Goal: Task Accomplishment & Management: Manage account settings

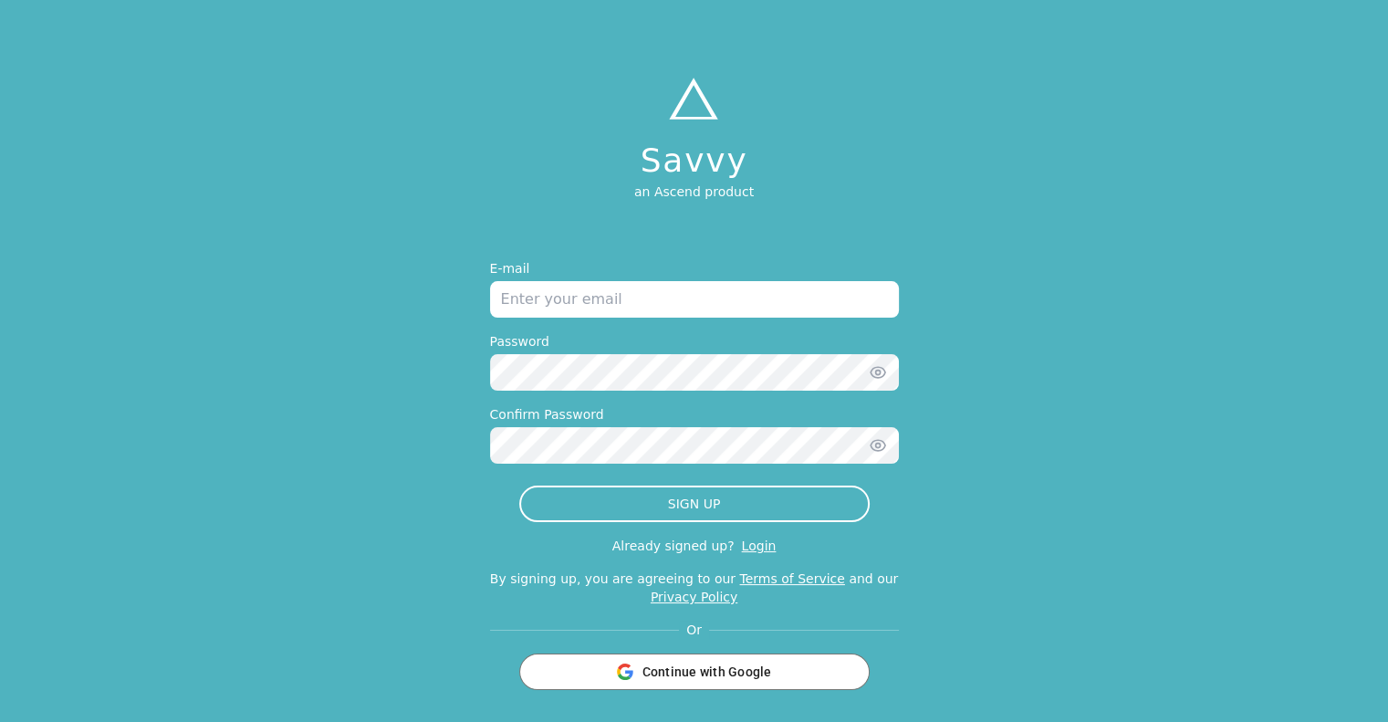
click at [631, 301] on input "email" at bounding box center [694, 299] width 409 height 36
type input "[EMAIL_ADDRESS][DOMAIN_NAME]"
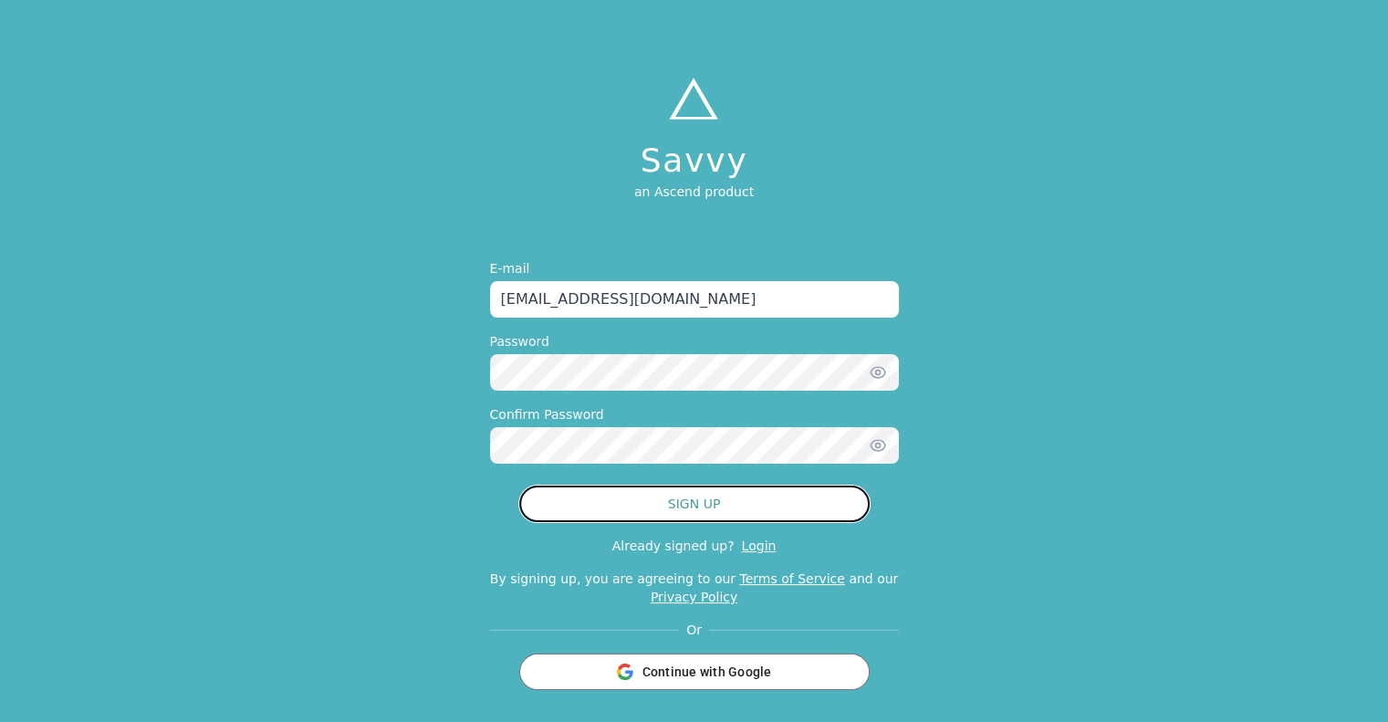
click at [736, 508] on button "SIGN UP" at bounding box center [694, 503] width 350 height 36
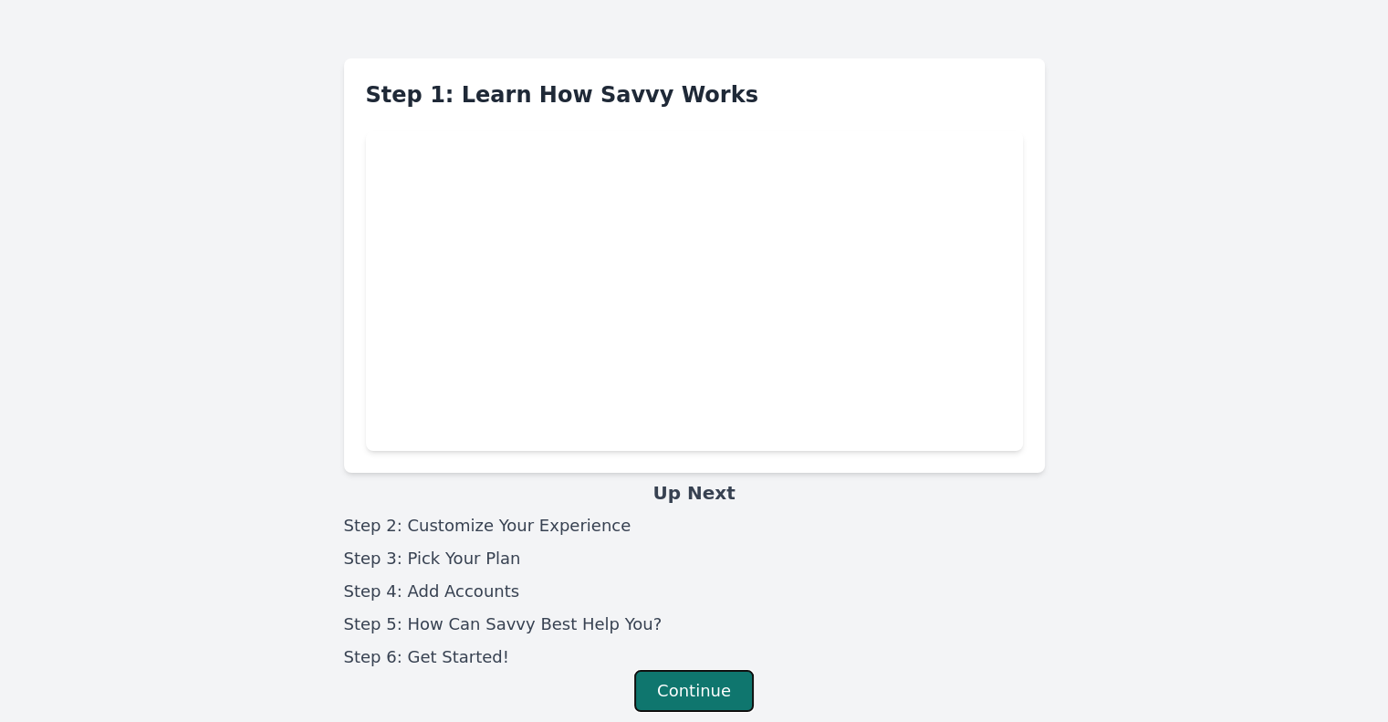
click at [723, 687] on button "Continue" at bounding box center [694, 691] width 120 height 42
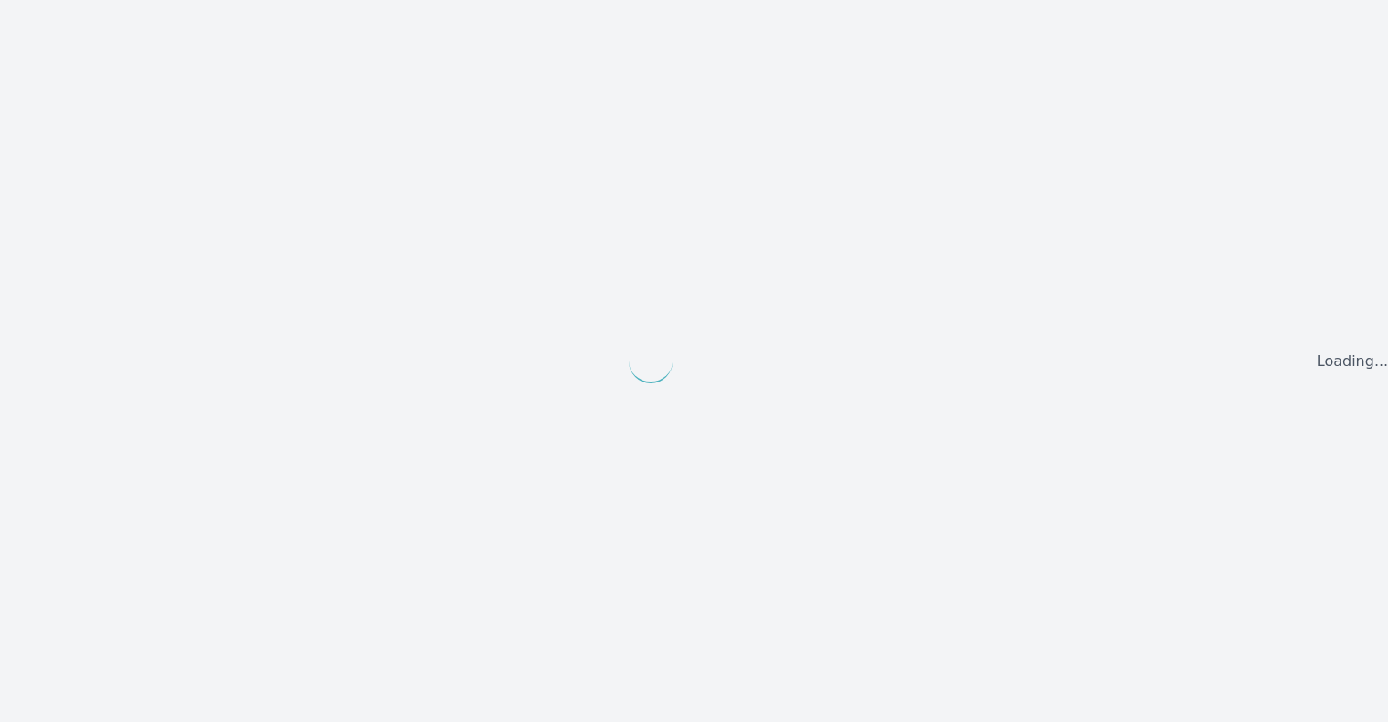
click at [1246, 223] on div "Loading..." at bounding box center [694, 361] width 1388 height 722
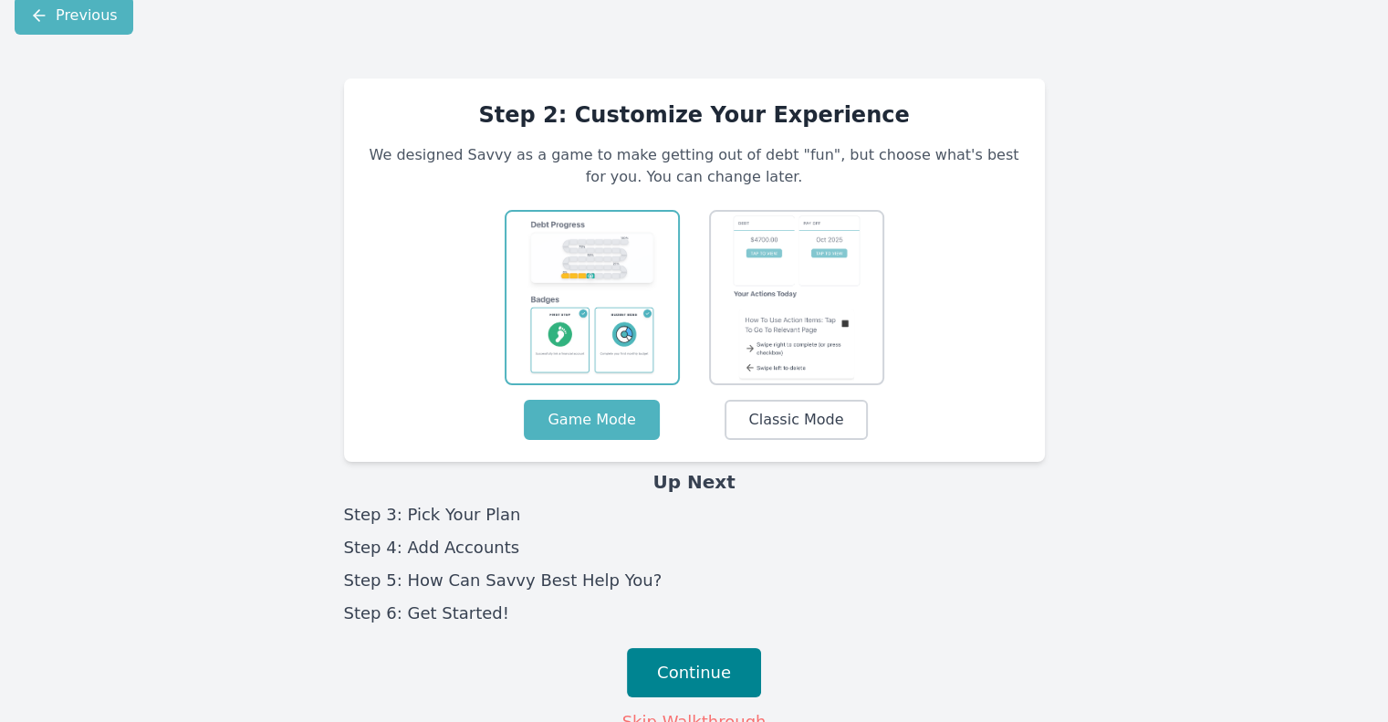
scroll to position [29, 0]
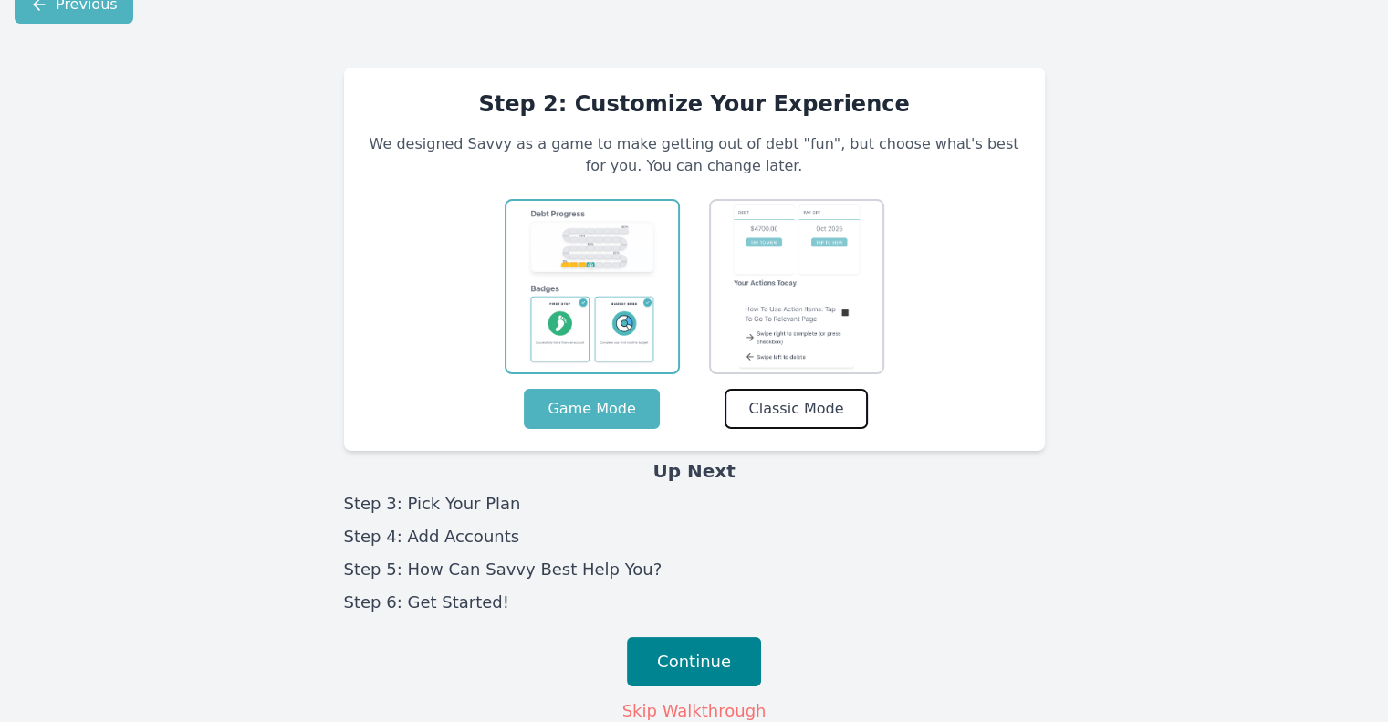
click at [857, 396] on button "Classic Mode" at bounding box center [795, 409] width 142 height 40
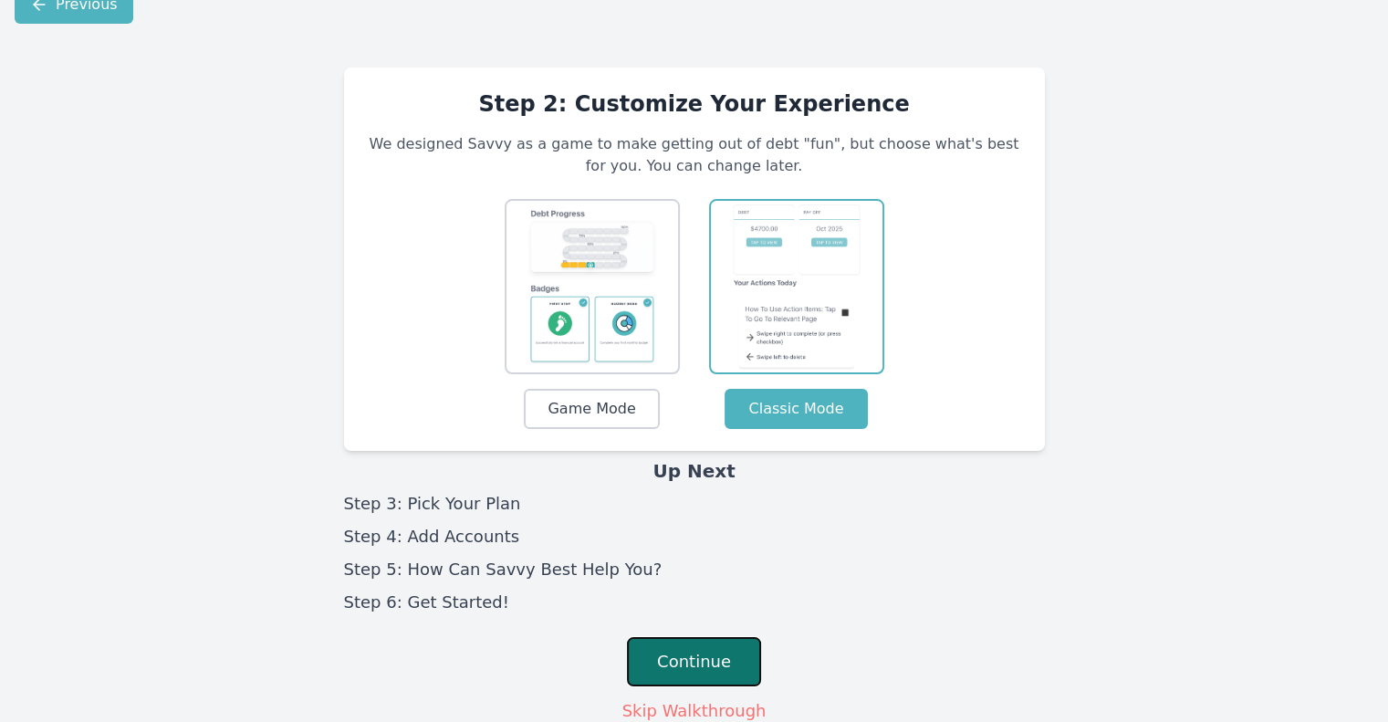
click at [692, 651] on button "Continue" at bounding box center [694, 661] width 134 height 49
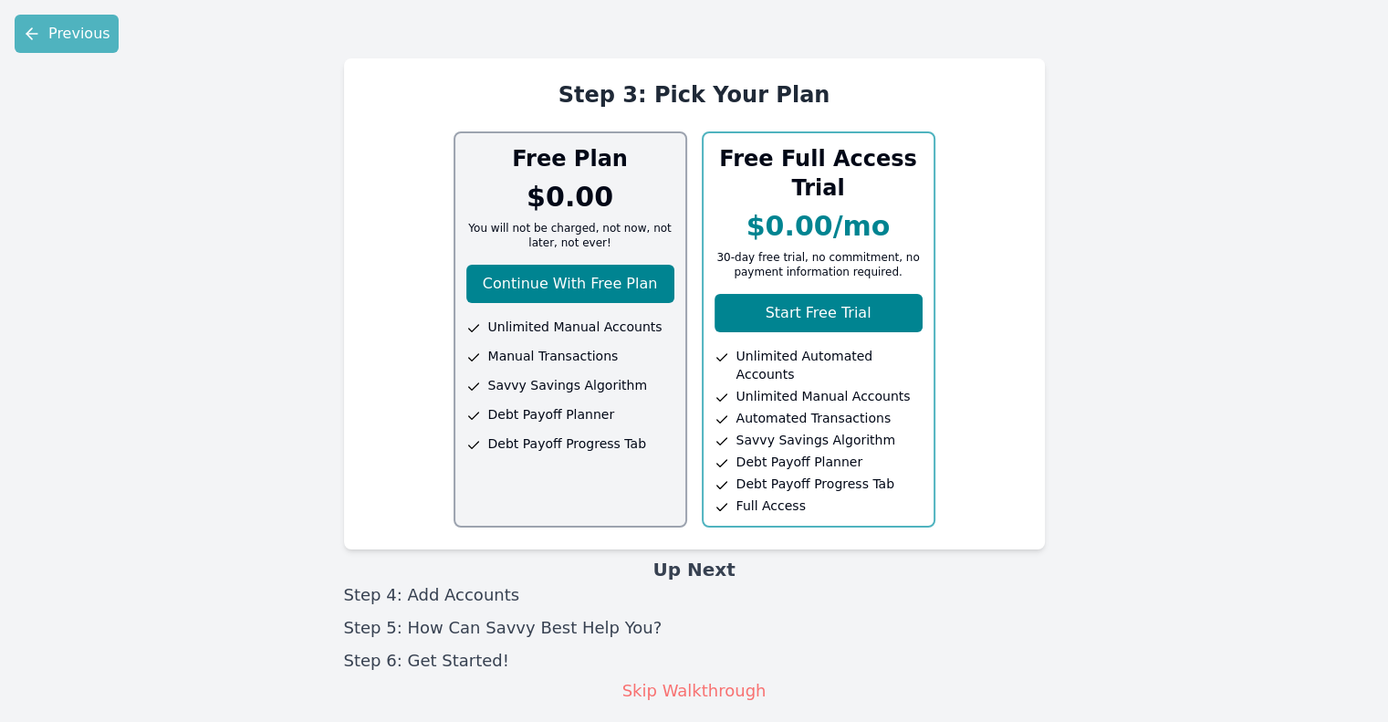
click at [828, 431] on span "Savvy Savings Algorithm" at bounding box center [815, 440] width 159 height 18
click at [864, 304] on button "Start Free Trial" at bounding box center [818, 313] width 208 height 38
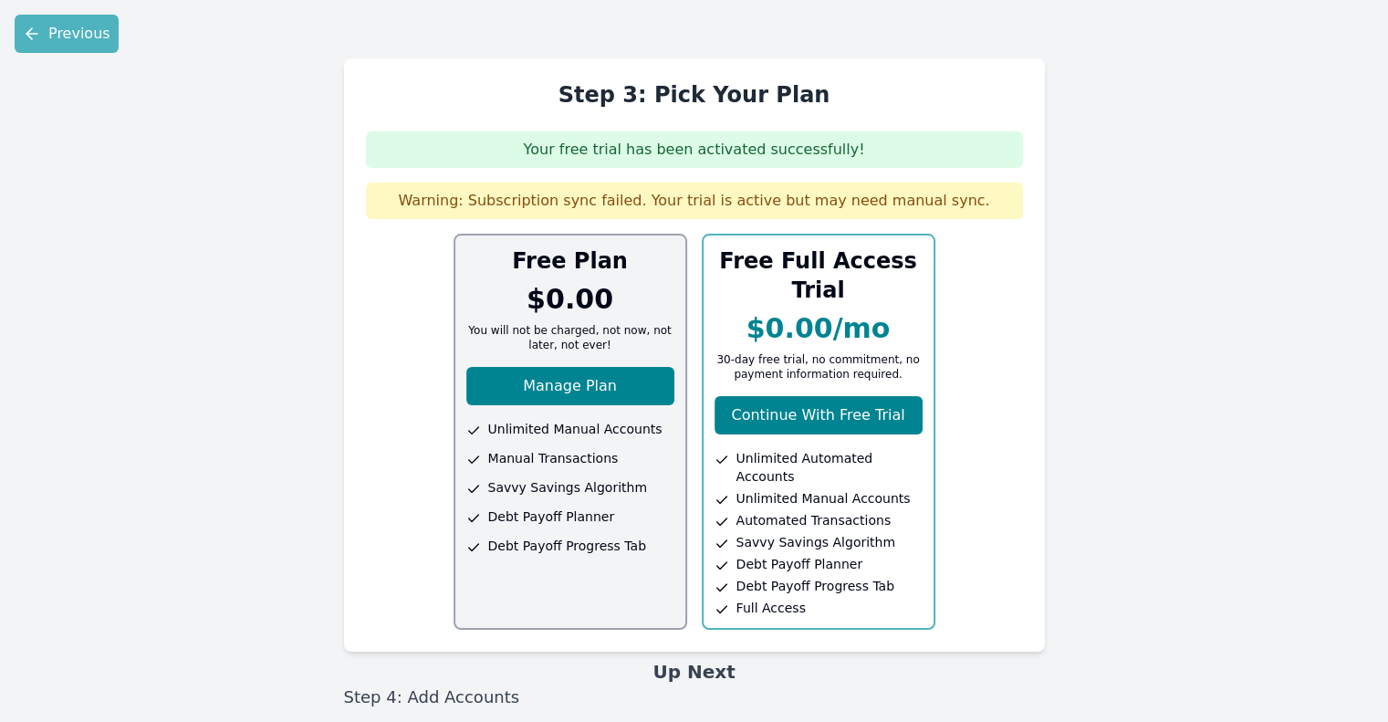
scroll to position [65, 0]
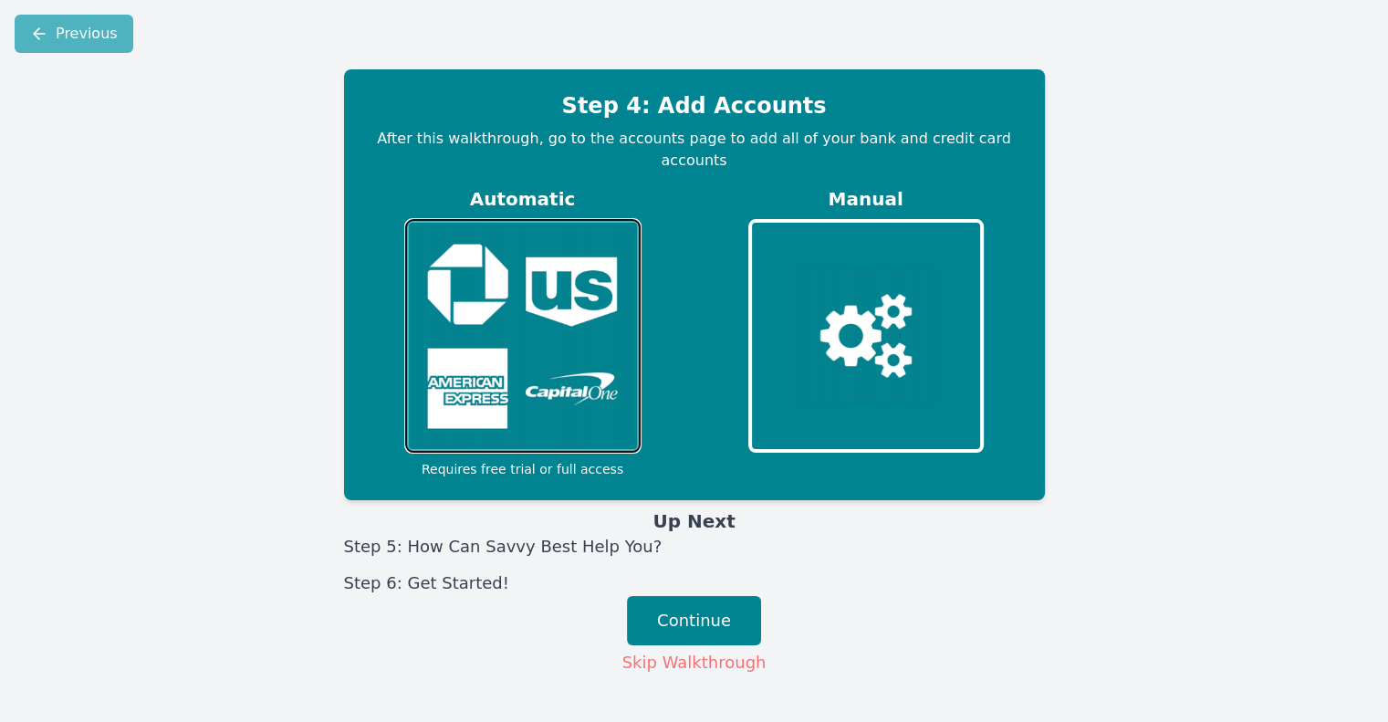
click at [551, 367] on img at bounding box center [522, 336] width 221 height 222
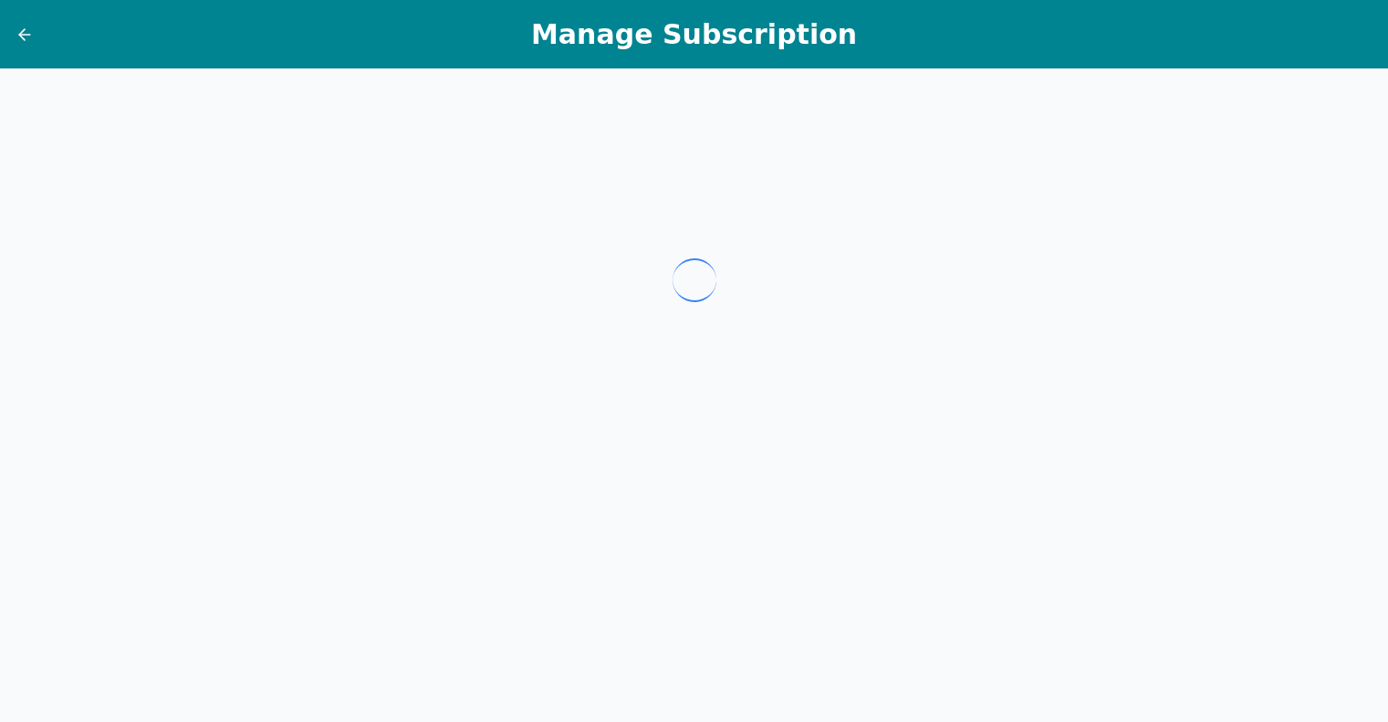
click at [559, 178] on div at bounding box center [694, 280] width 788 height 365
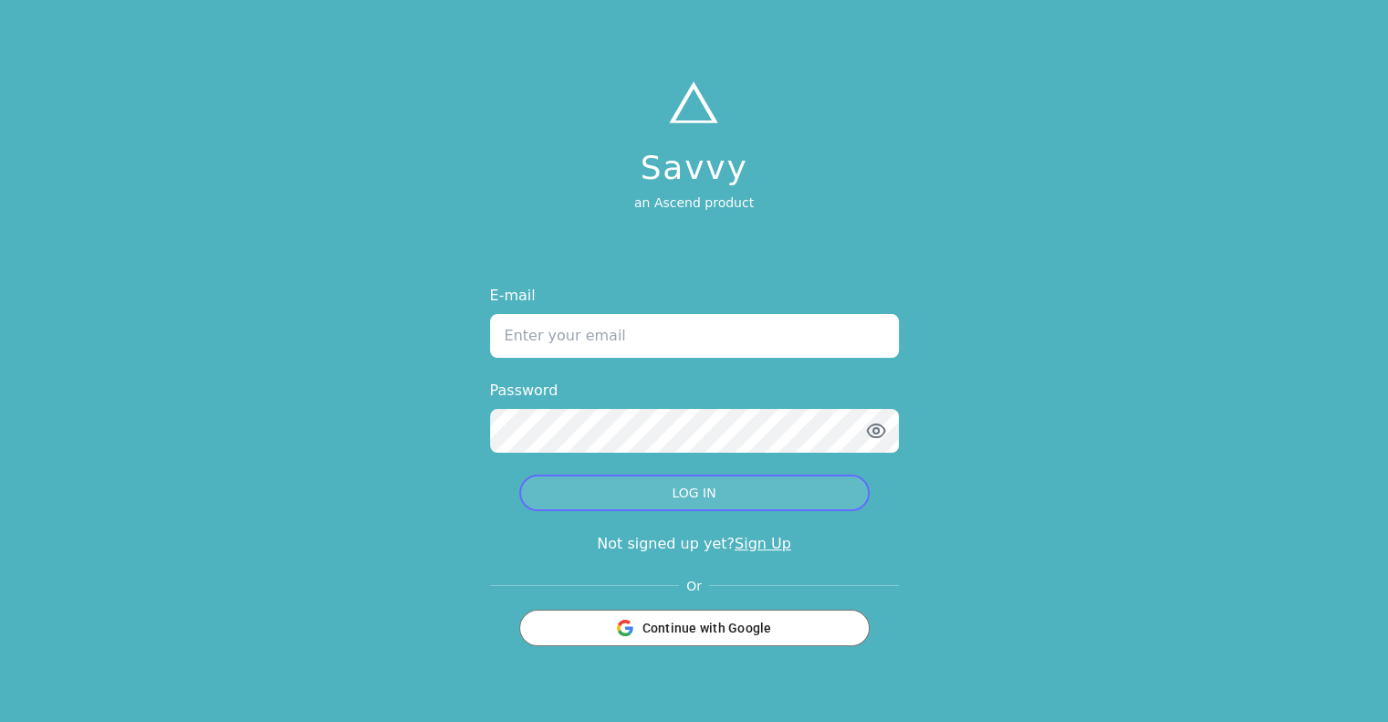
type input "[EMAIL_ADDRESS][DOMAIN_NAME]"
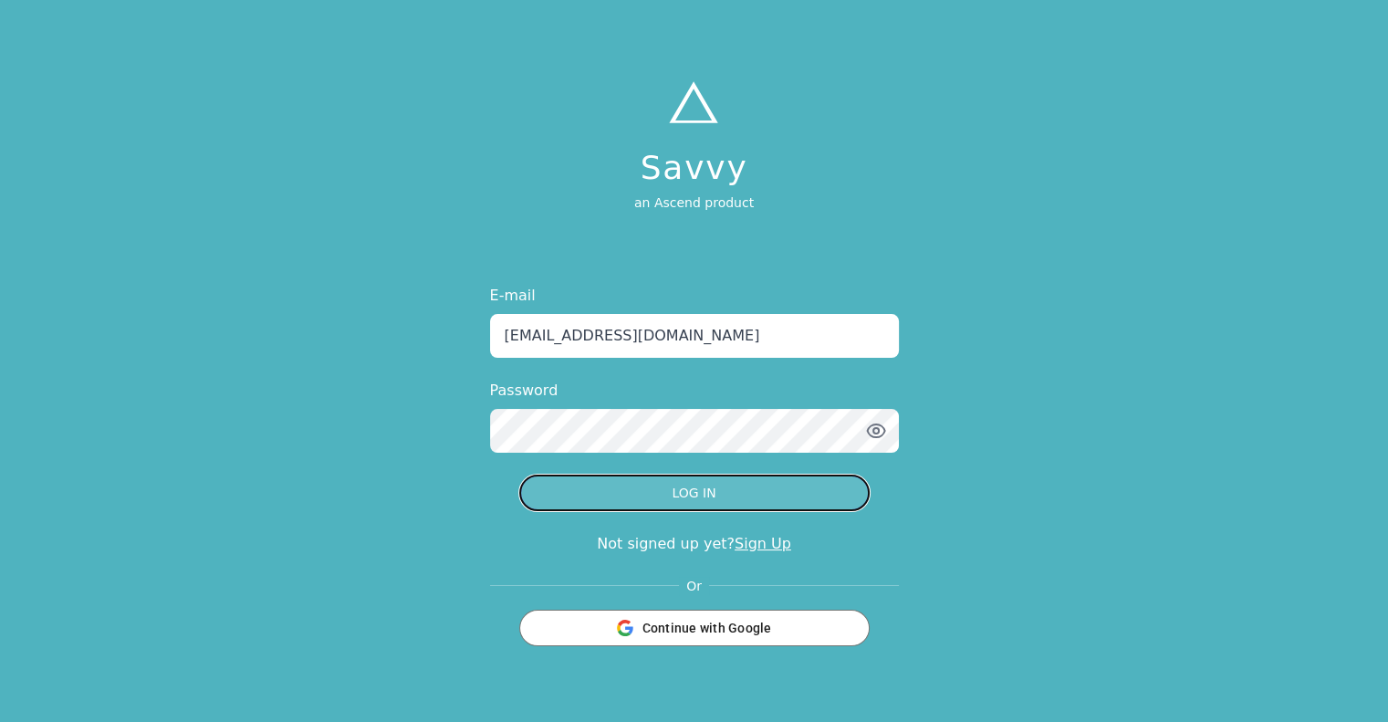
click at [698, 501] on button "LOG IN" at bounding box center [694, 492] width 350 height 36
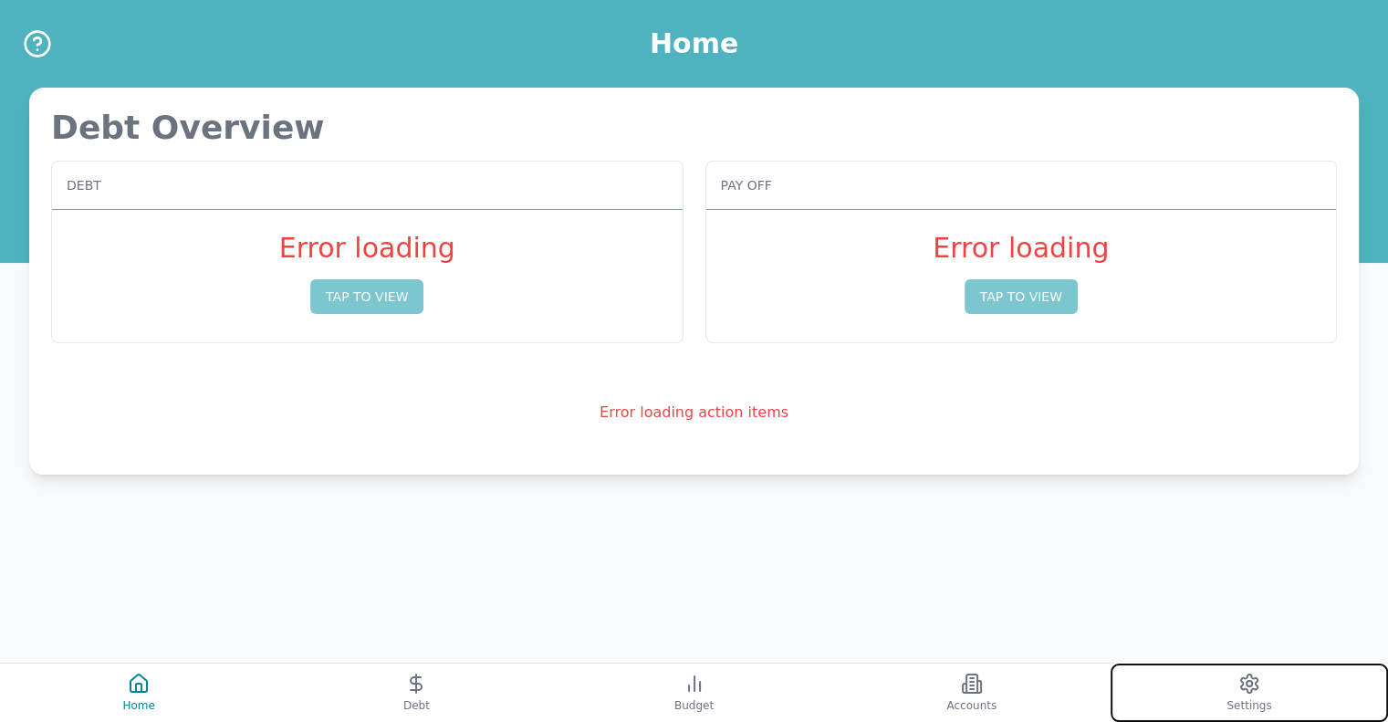
click at [1256, 682] on icon at bounding box center [1249, 683] width 22 height 22
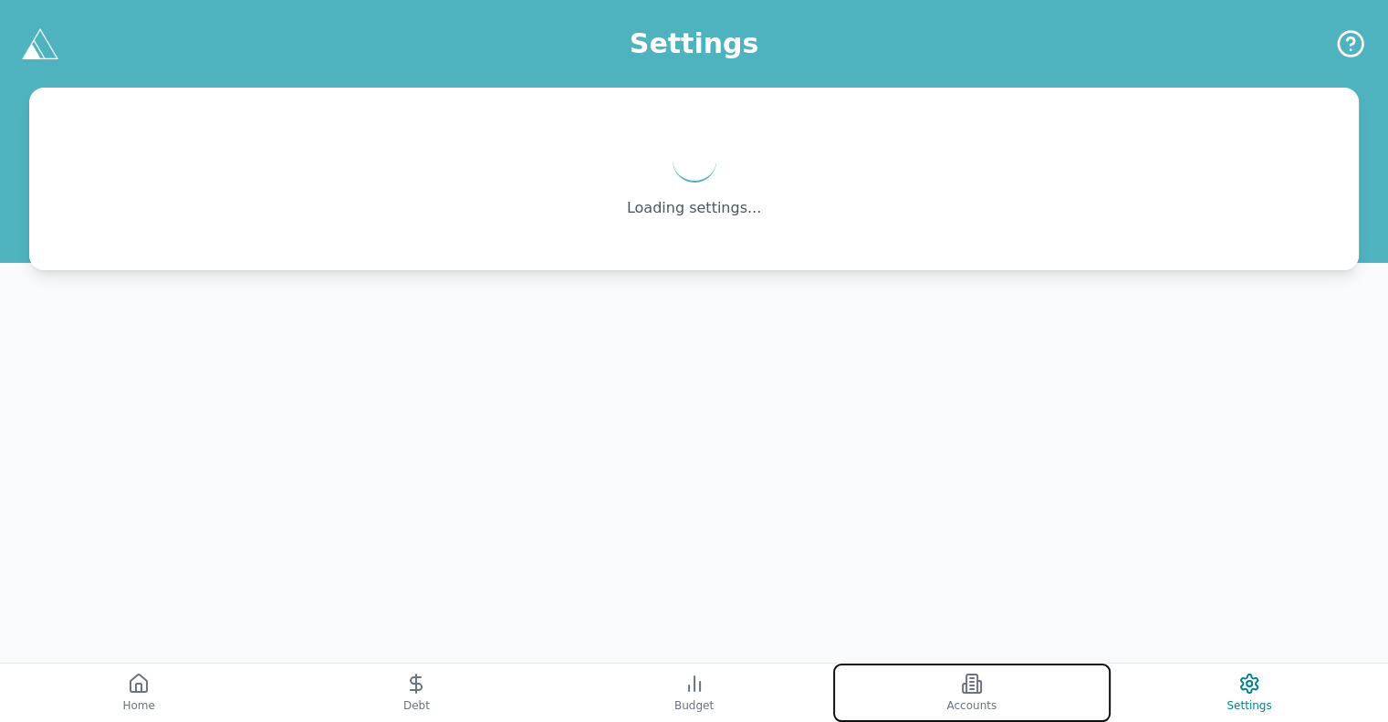
click at [991, 692] on button "Accounts" at bounding box center [971, 692] width 277 height 58
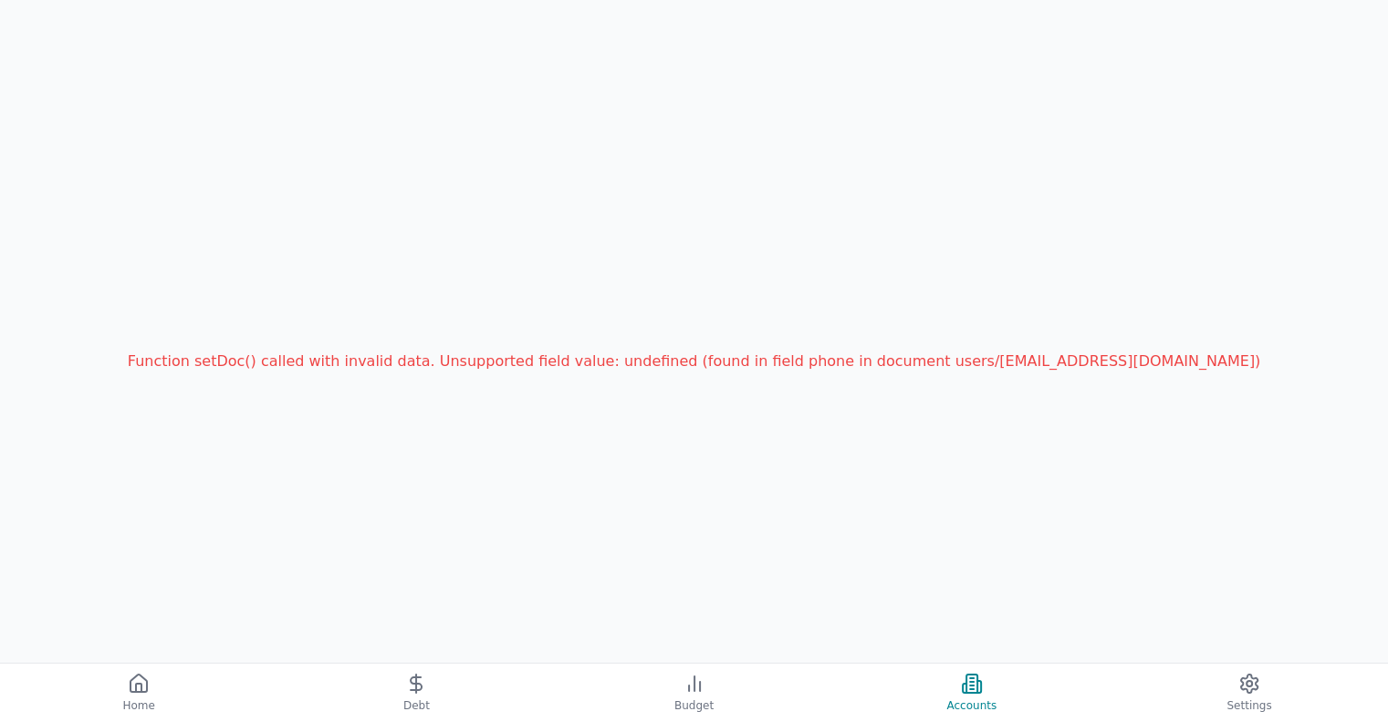
click at [948, 514] on div "Function setDoc() called with invalid data. Unsupported field value: undefined …" at bounding box center [694, 361] width 1388 height 722
click at [146, 696] on button "Home" at bounding box center [138, 692] width 277 height 58
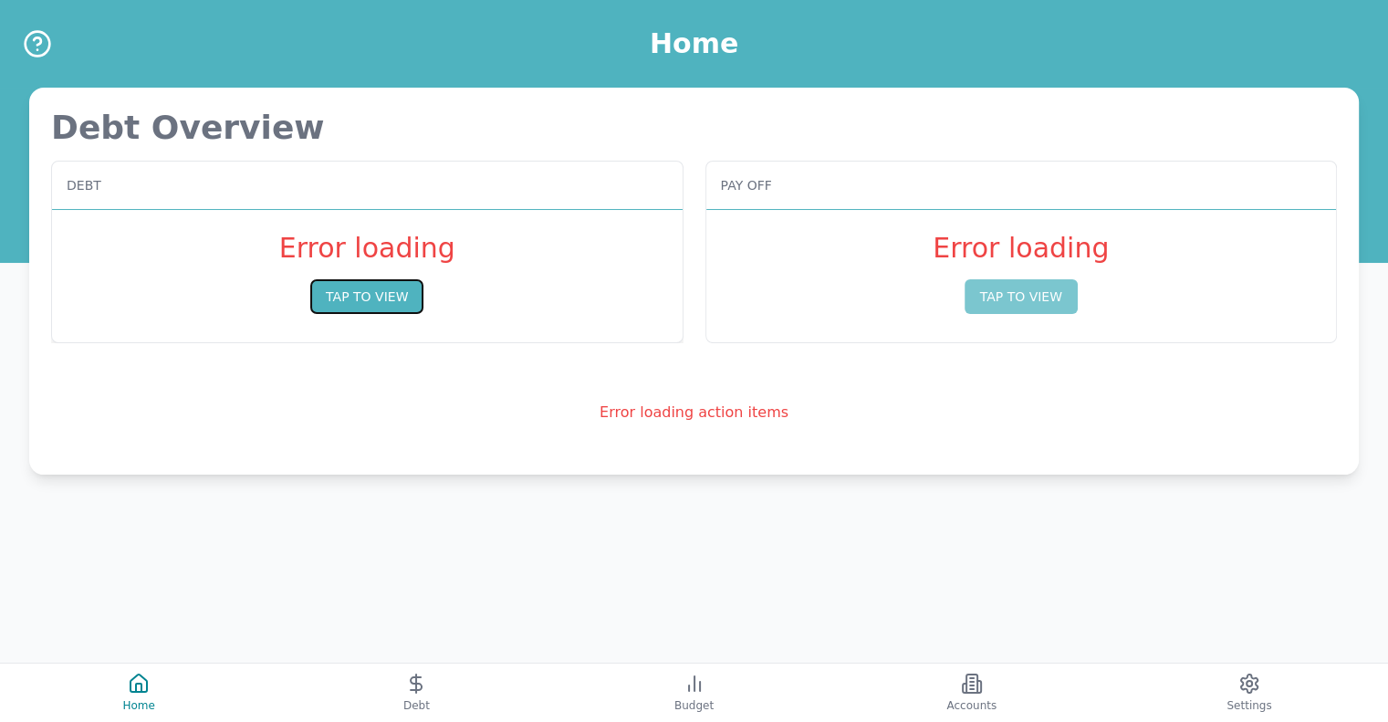
click at [386, 294] on button "TAP TO VIEW" at bounding box center [366, 296] width 113 height 35
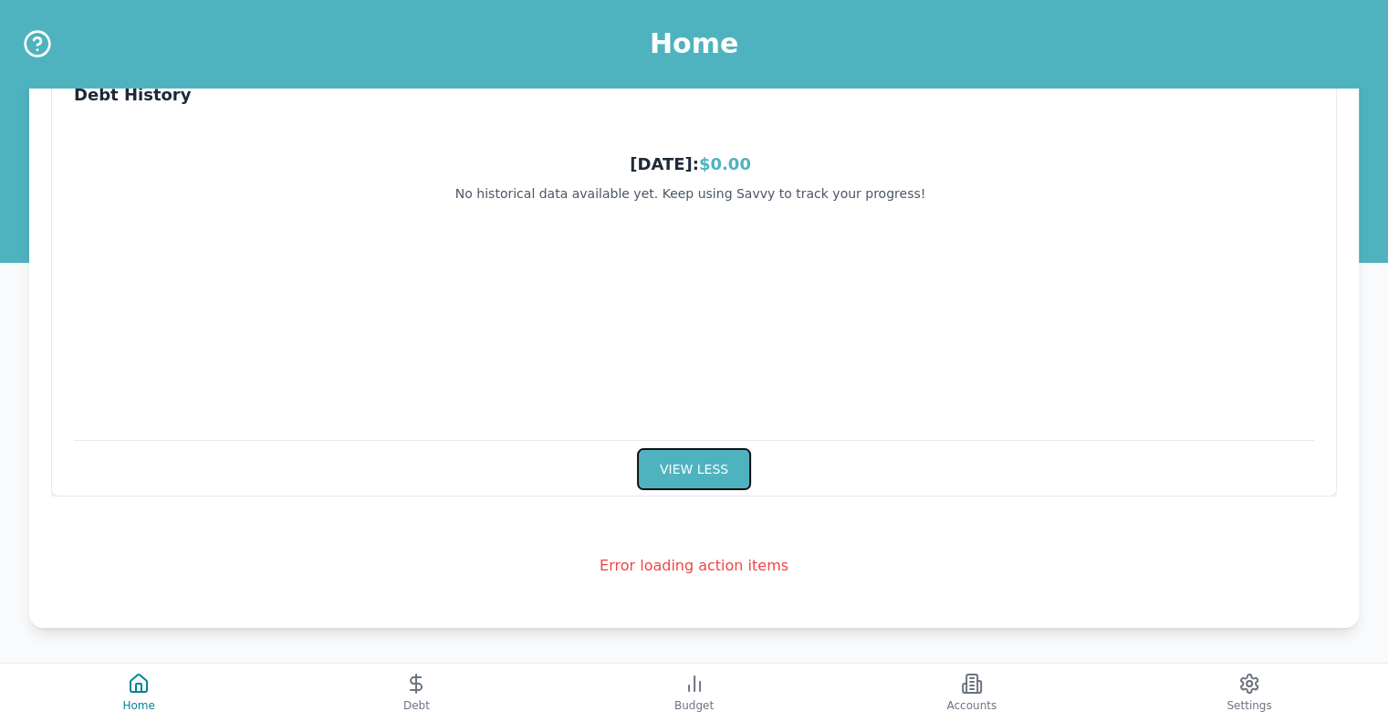
click at [701, 477] on button "VIEW LESS" at bounding box center [694, 469] width 114 height 42
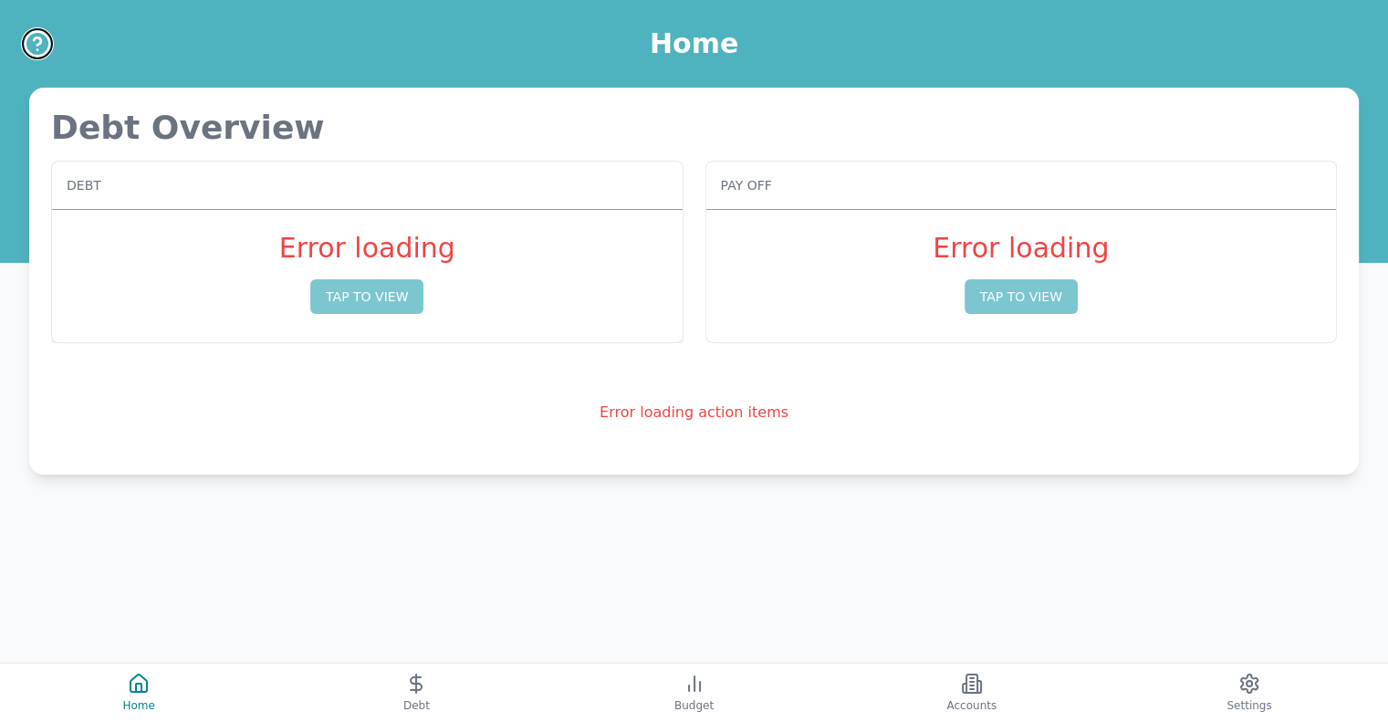
click at [45, 38] on icon "Help" at bounding box center [37, 43] width 29 height 29
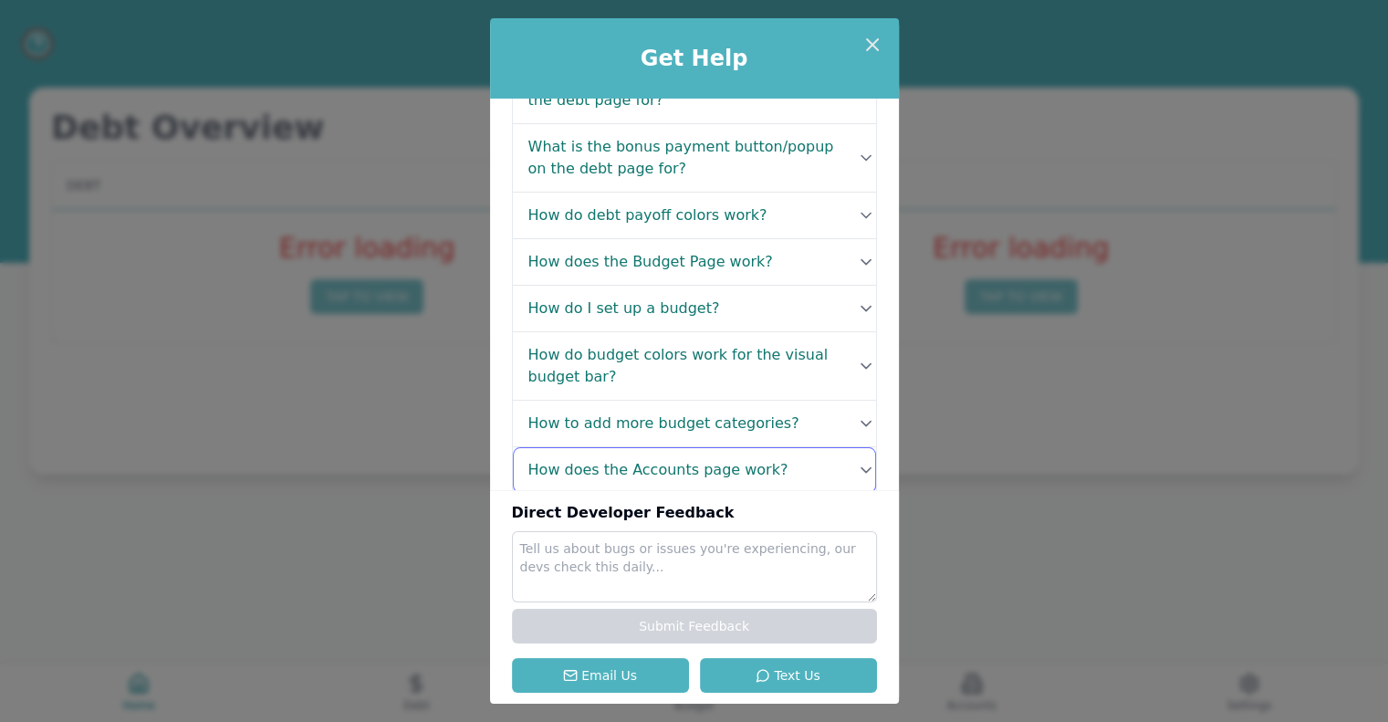
scroll to position [365, 0]
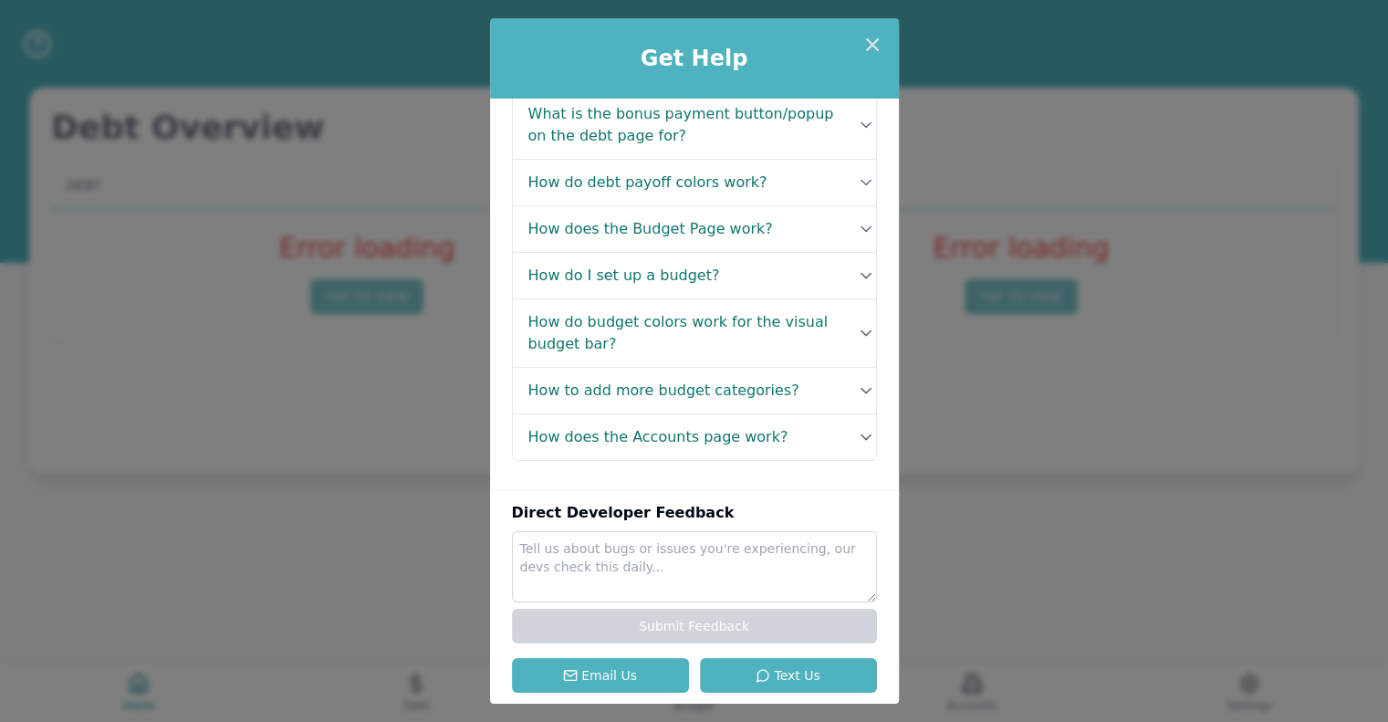
click at [1040, 379] on div "Get Help FAQ's What is the data for on the Home Page? Your Home page gives you …" at bounding box center [694, 361] width 1388 height 722
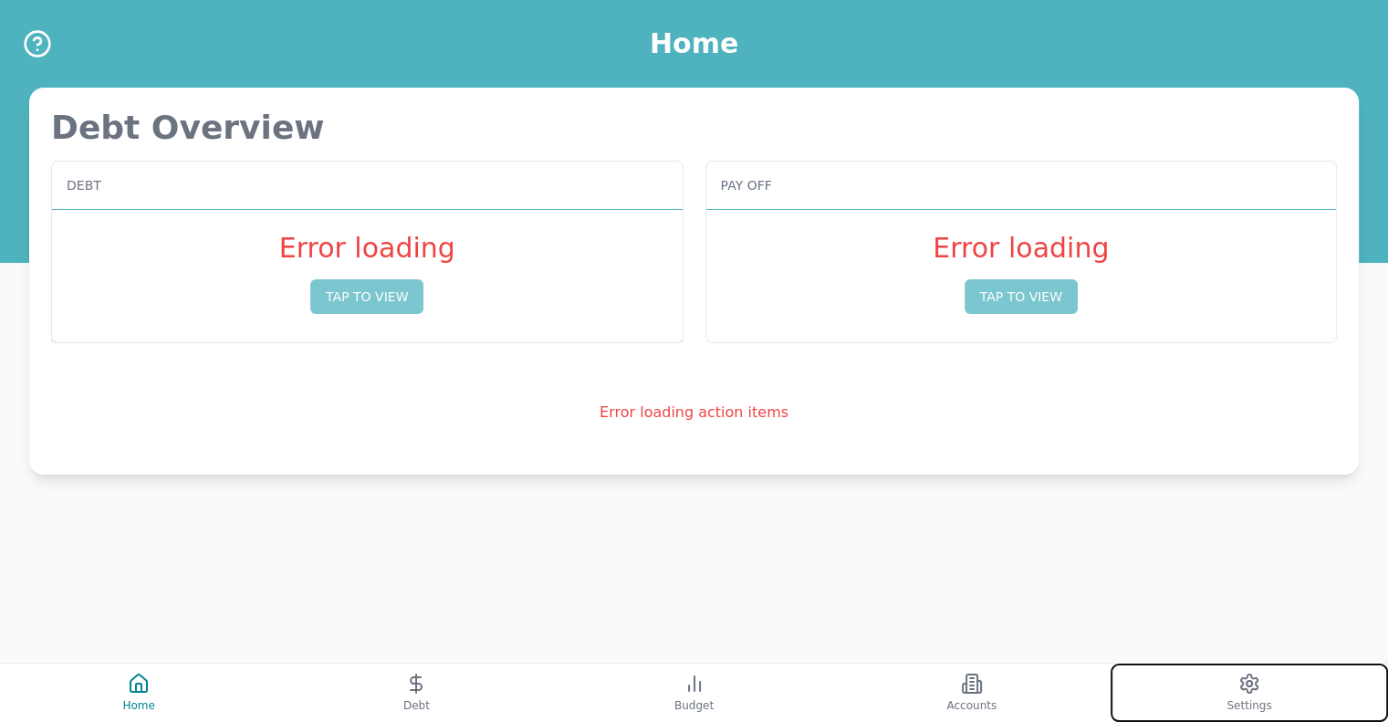
click at [1222, 684] on button "Settings" at bounding box center [1248, 692] width 277 height 58
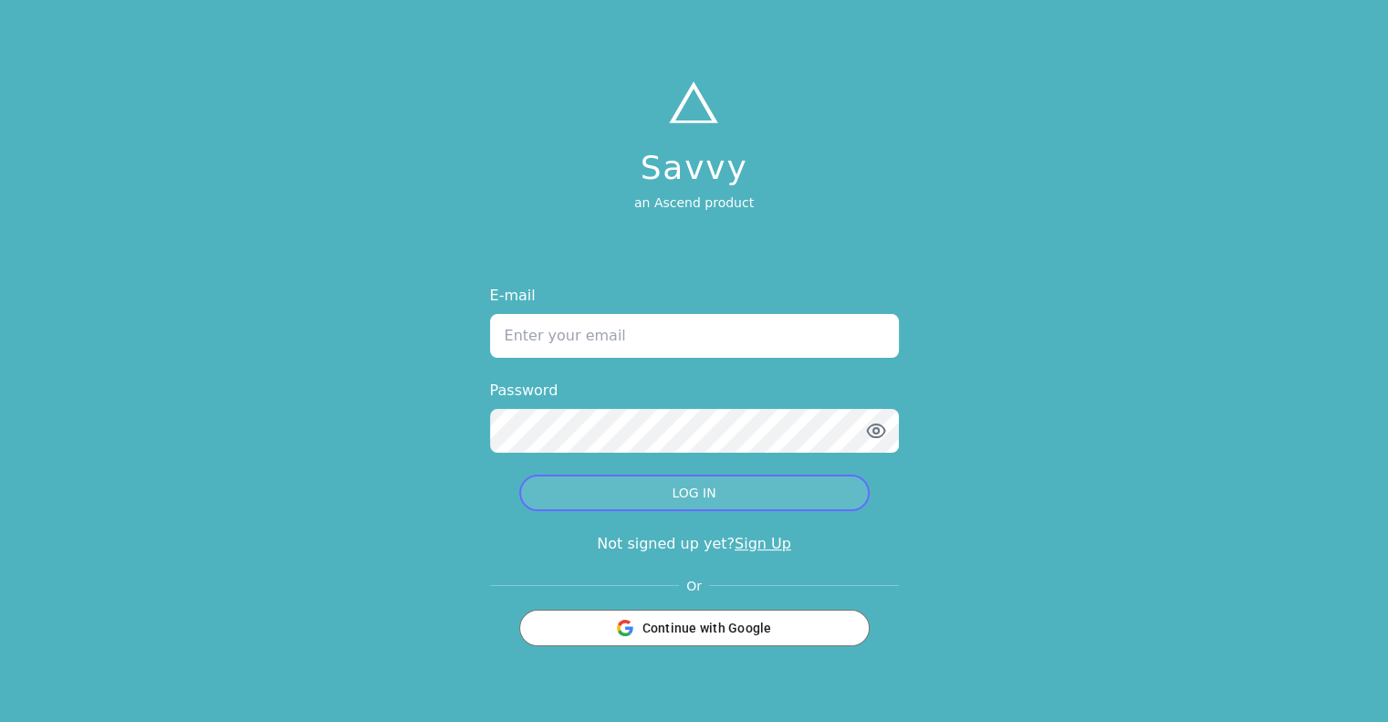
type input "[EMAIL_ADDRESS][DOMAIN_NAME]"
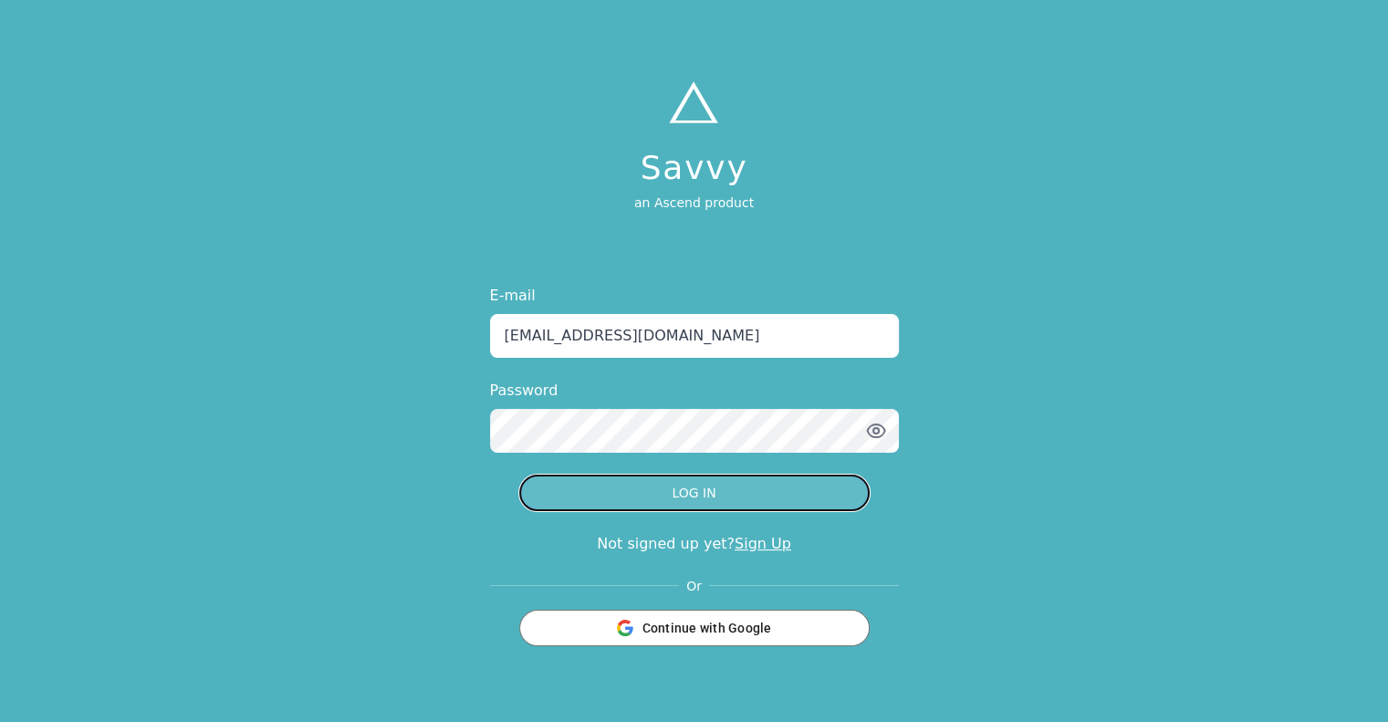
click at [664, 502] on button "LOG IN" at bounding box center [694, 492] width 350 height 36
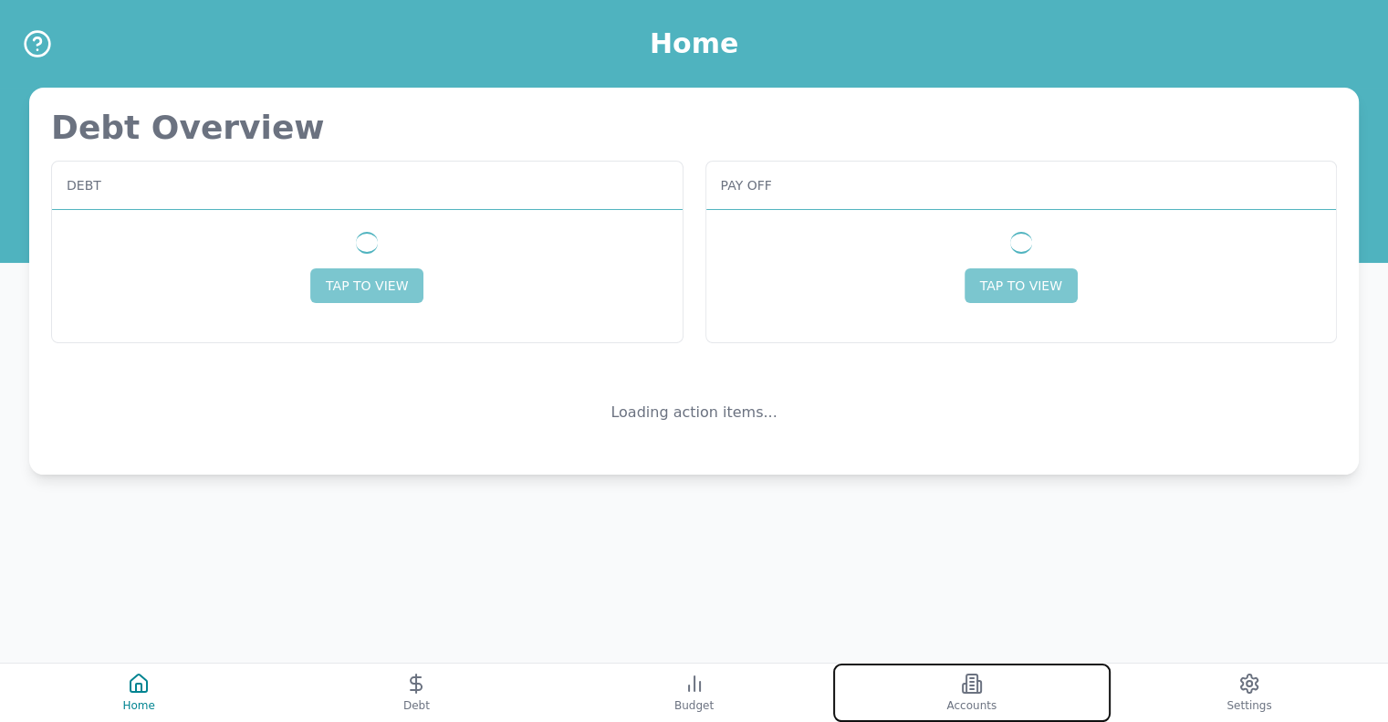
click at [966, 695] on button "Accounts" at bounding box center [971, 692] width 277 height 58
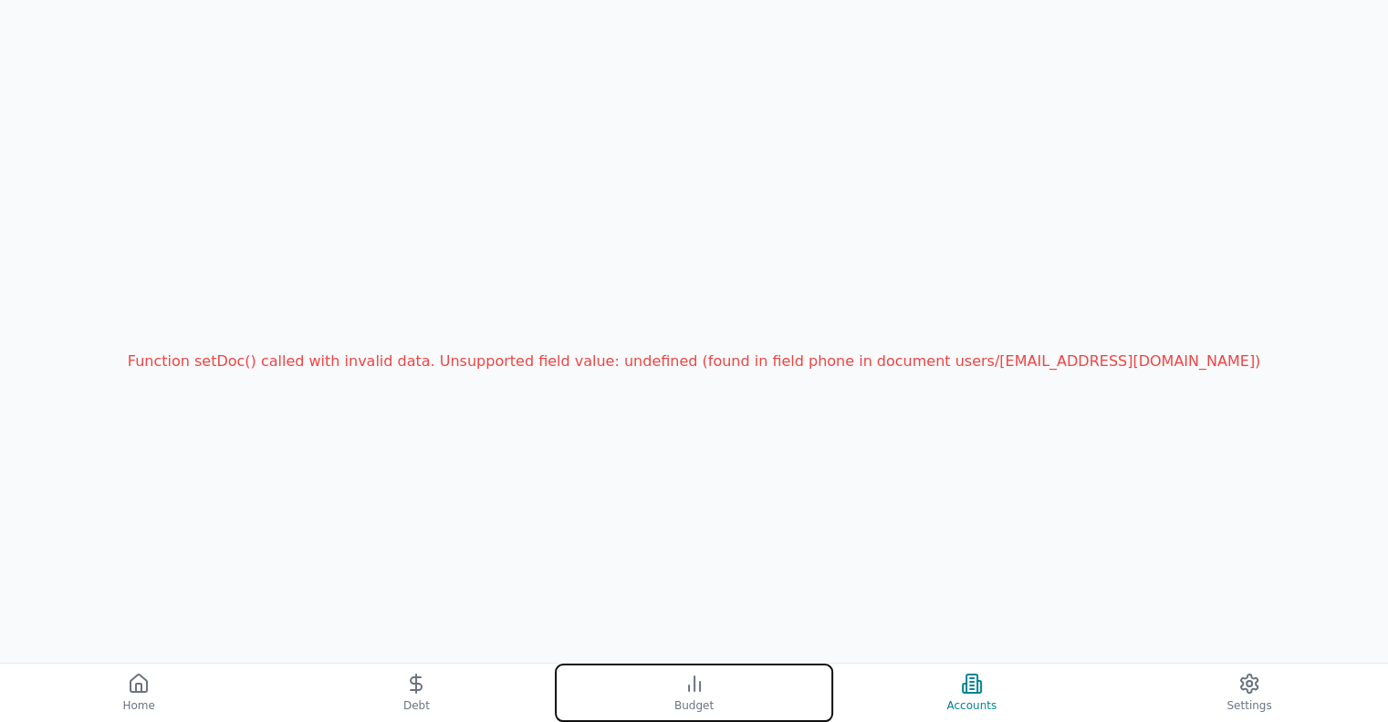
click at [692, 692] on icon at bounding box center [694, 683] width 22 height 22
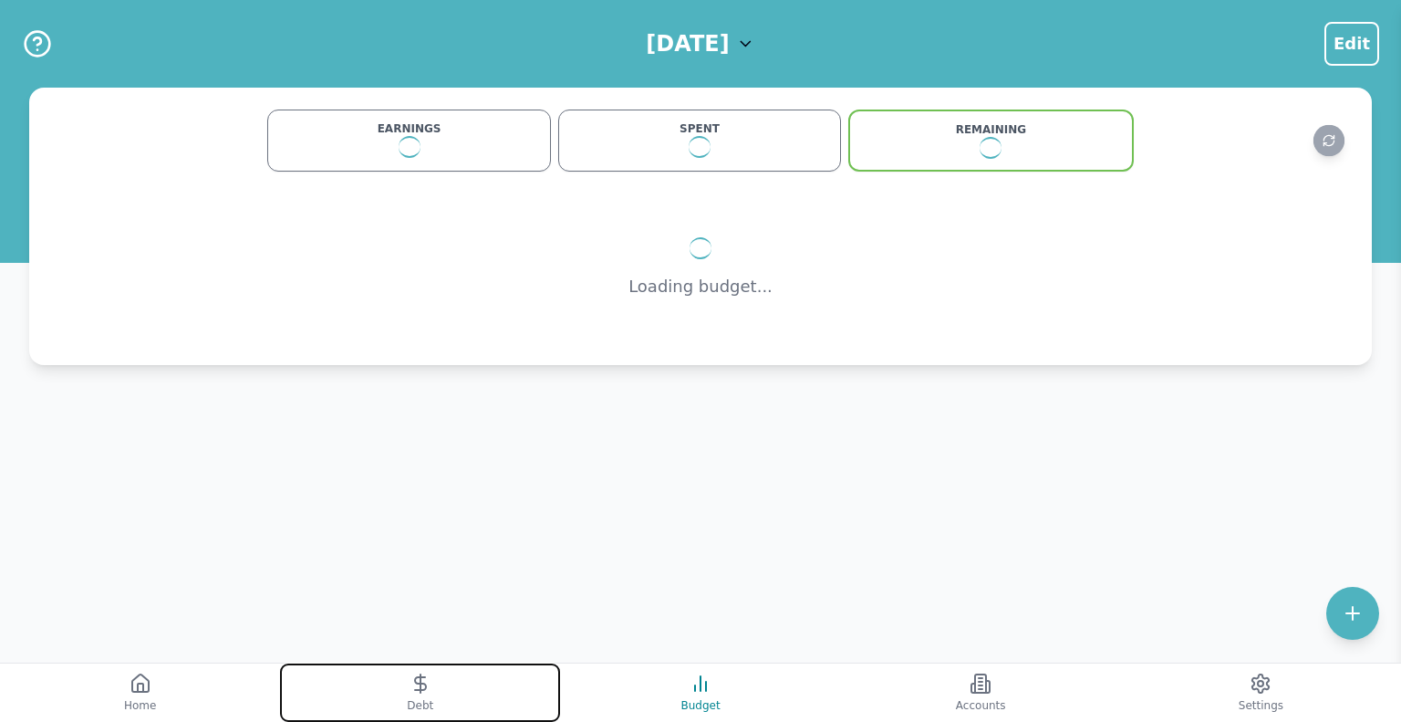
click at [409, 702] on span "Debt" at bounding box center [420, 705] width 26 height 15
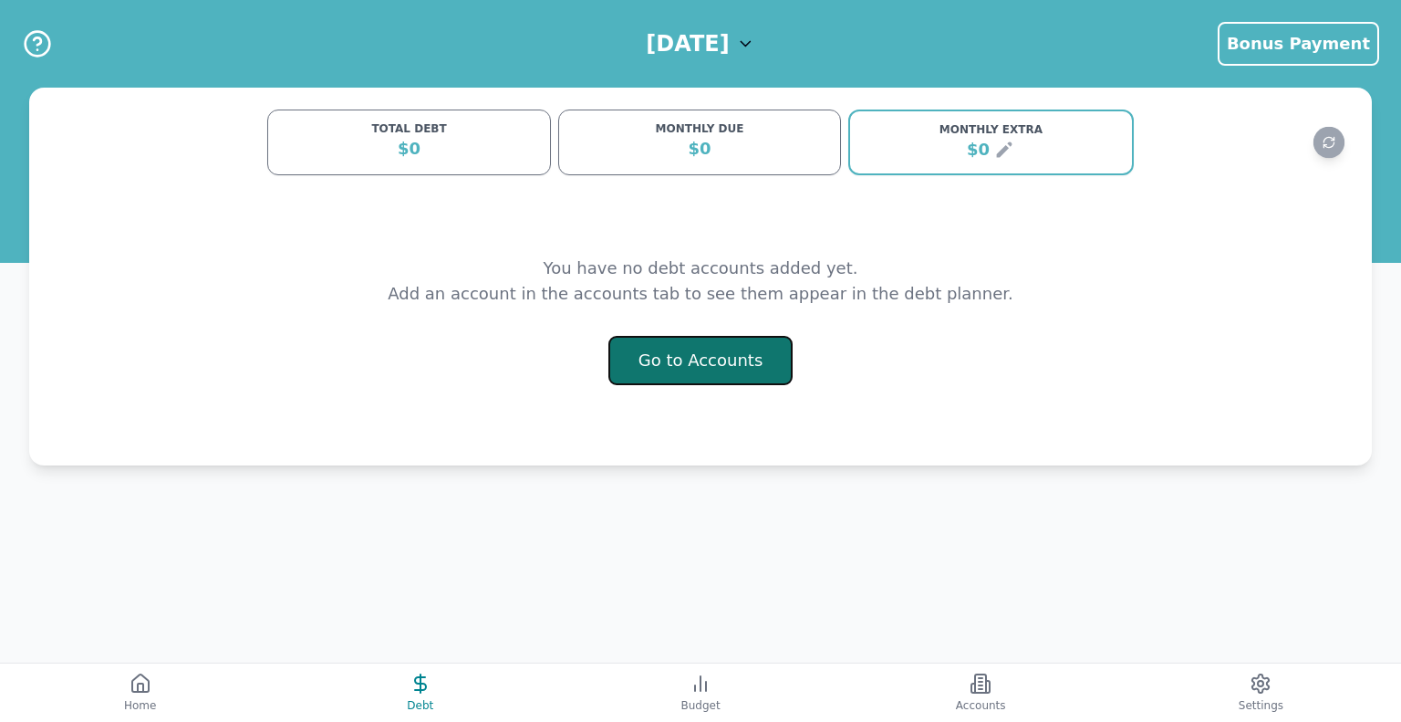
click at [642, 364] on button "Go to Accounts" at bounding box center [701, 360] width 185 height 49
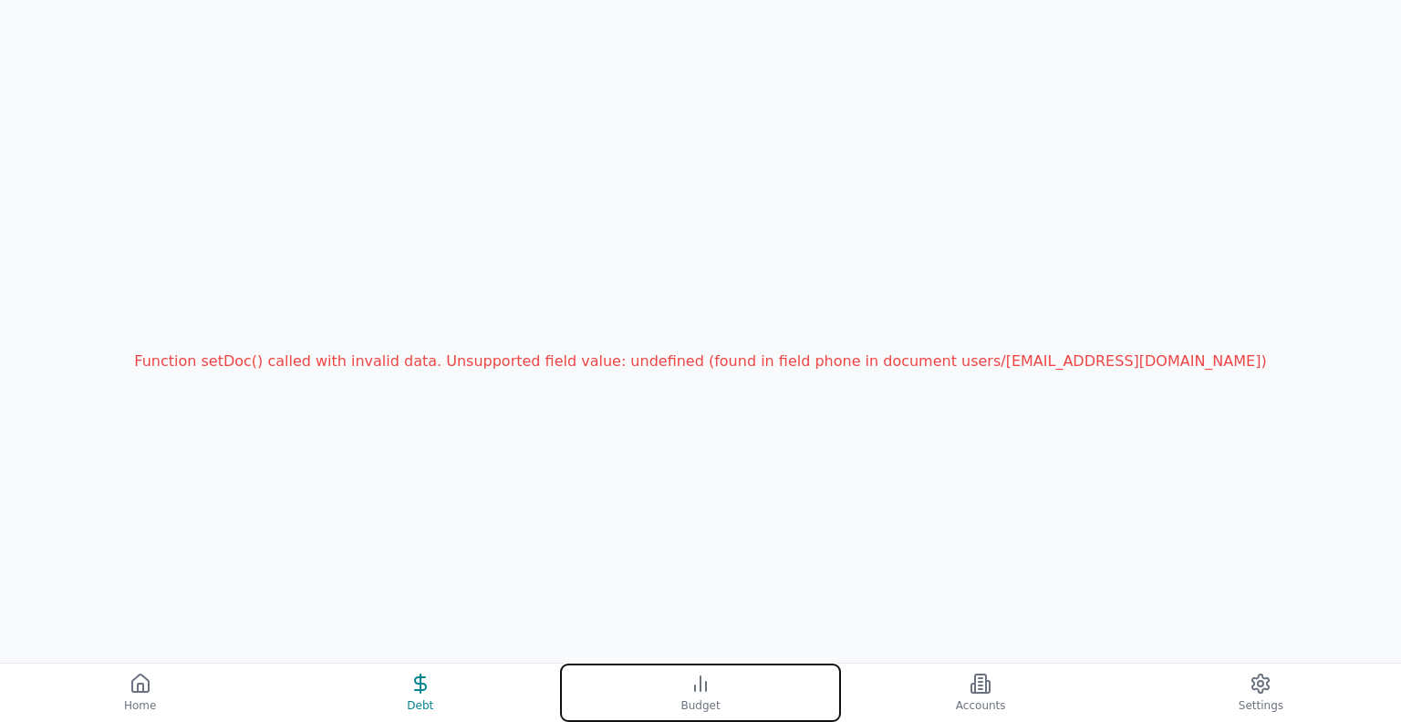
click at [723, 682] on button "Budget" at bounding box center [700, 692] width 280 height 58
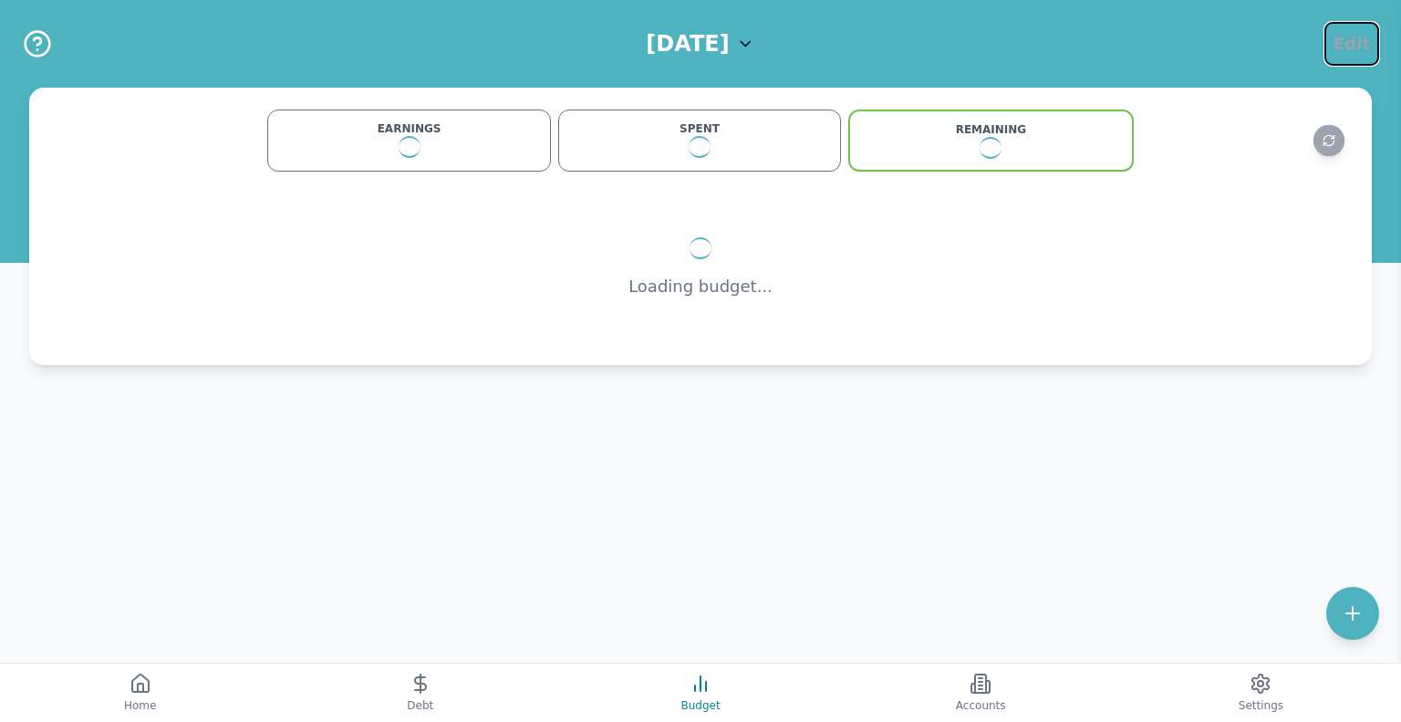
click at [1344, 40] on span "Edit" at bounding box center [1352, 44] width 36 height 26
click at [1020, 265] on div "[DATE] Edit EARNINGS SPENT REMAINING EARNINGS SPENT REMAINING Loading budget...…" at bounding box center [700, 361] width 1401 height 722
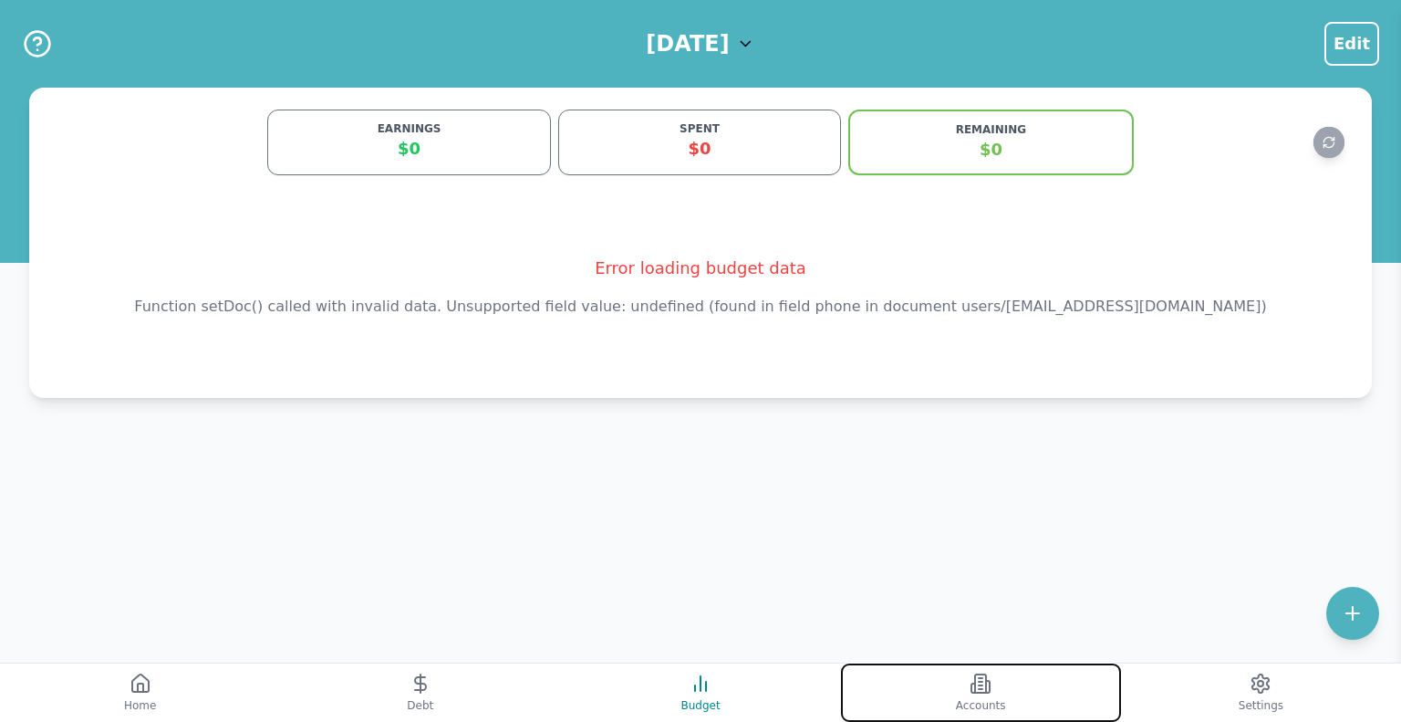
click at [928, 689] on button "Accounts" at bounding box center [981, 692] width 280 height 58
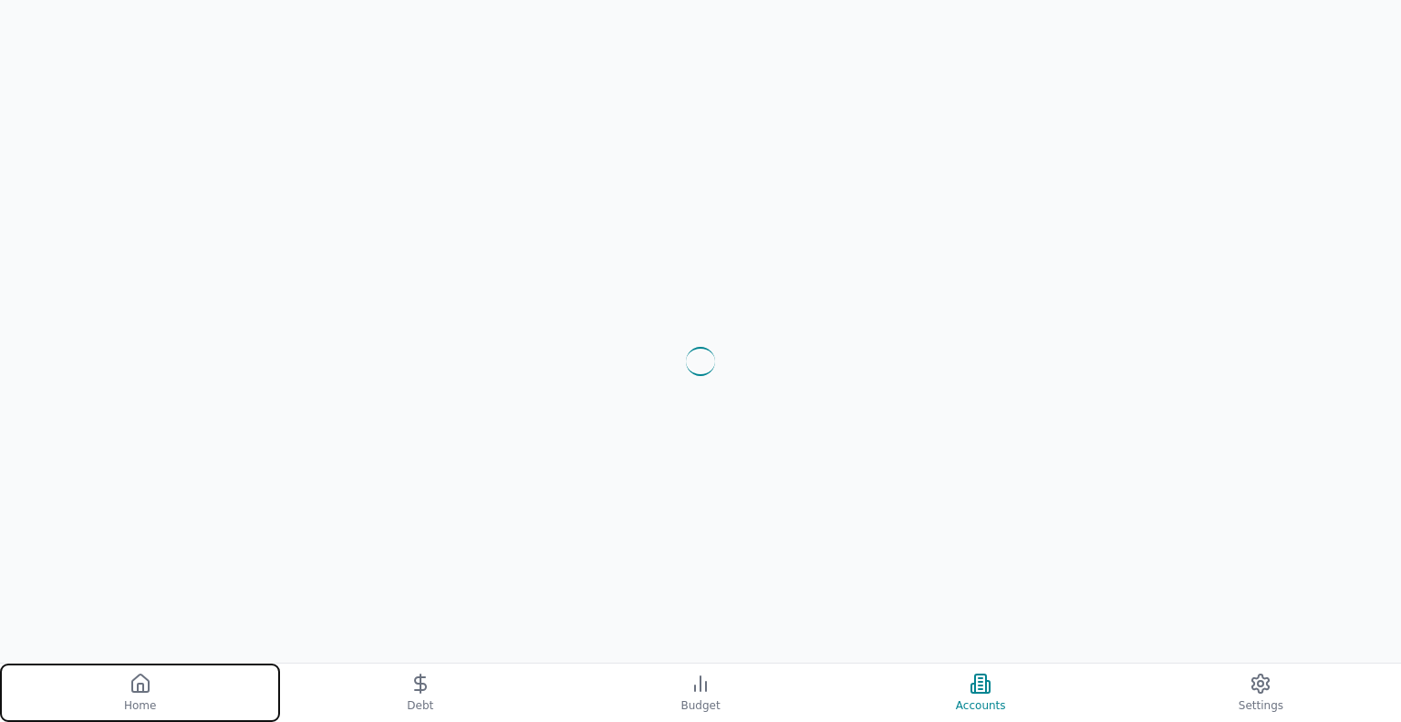
click at [150, 692] on icon at bounding box center [141, 683] width 22 height 22
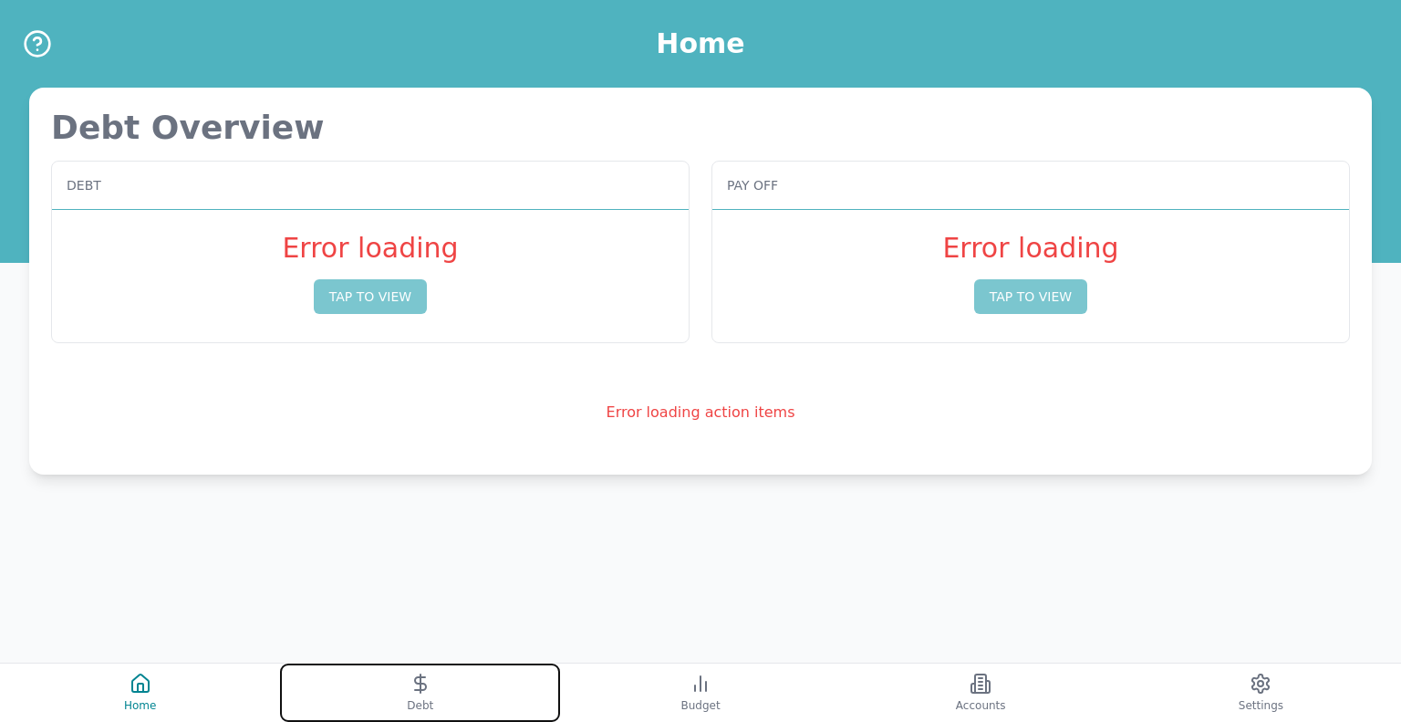
click at [411, 684] on icon at bounding box center [421, 683] width 22 height 22
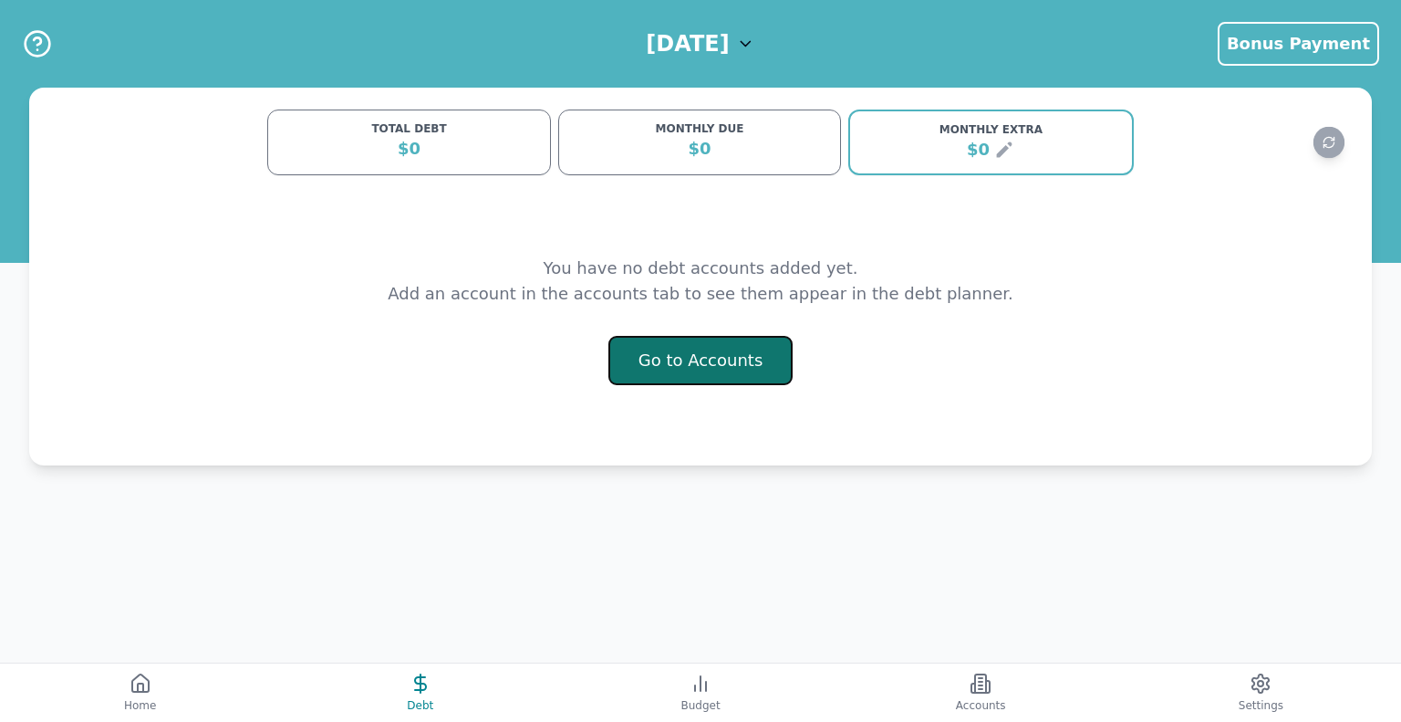
click at [729, 357] on button "Go to Accounts" at bounding box center [701, 360] width 185 height 49
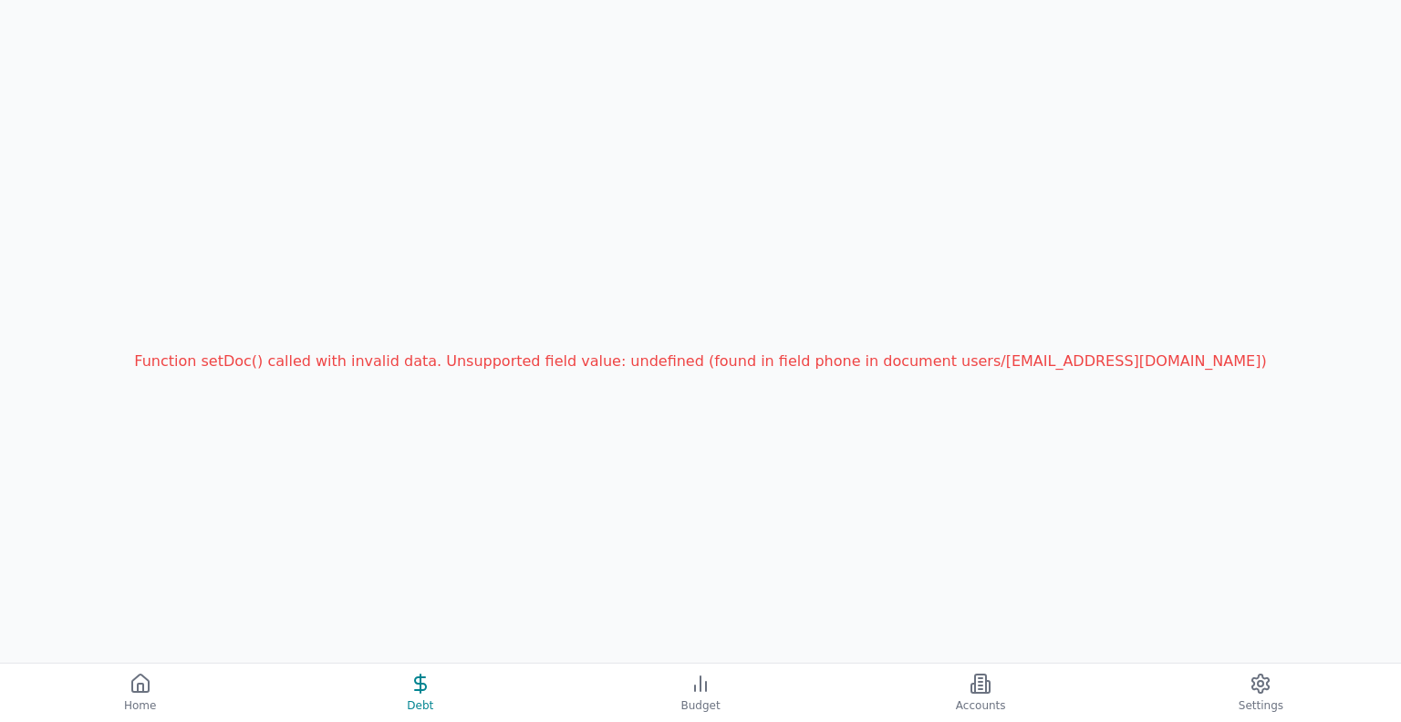
click at [858, 360] on div "Function setDoc() called with invalid data. Unsupported field value: undefined …" at bounding box center [700, 361] width 1132 height 22
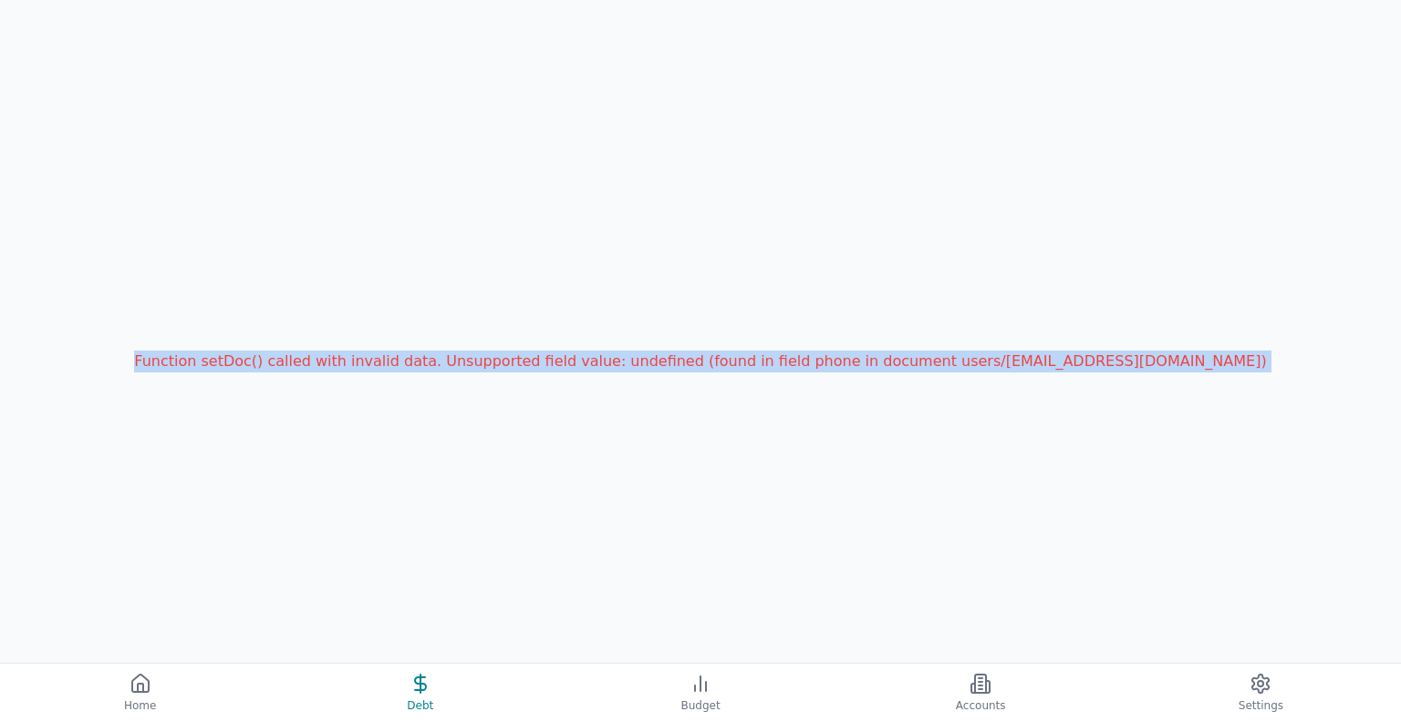
click at [858, 360] on div "Function setDoc() called with invalid data. Unsupported field value: undefined …" at bounding box center [700, 361] width 1132 height 22
click at [876, 327] on div "Function setDoc() called with invalid data. Unsupported field value: undefined …" at bounding box center [700, 361] width 1401 height 722
